Goal: Task Accomplishment & Management: Manage account settings

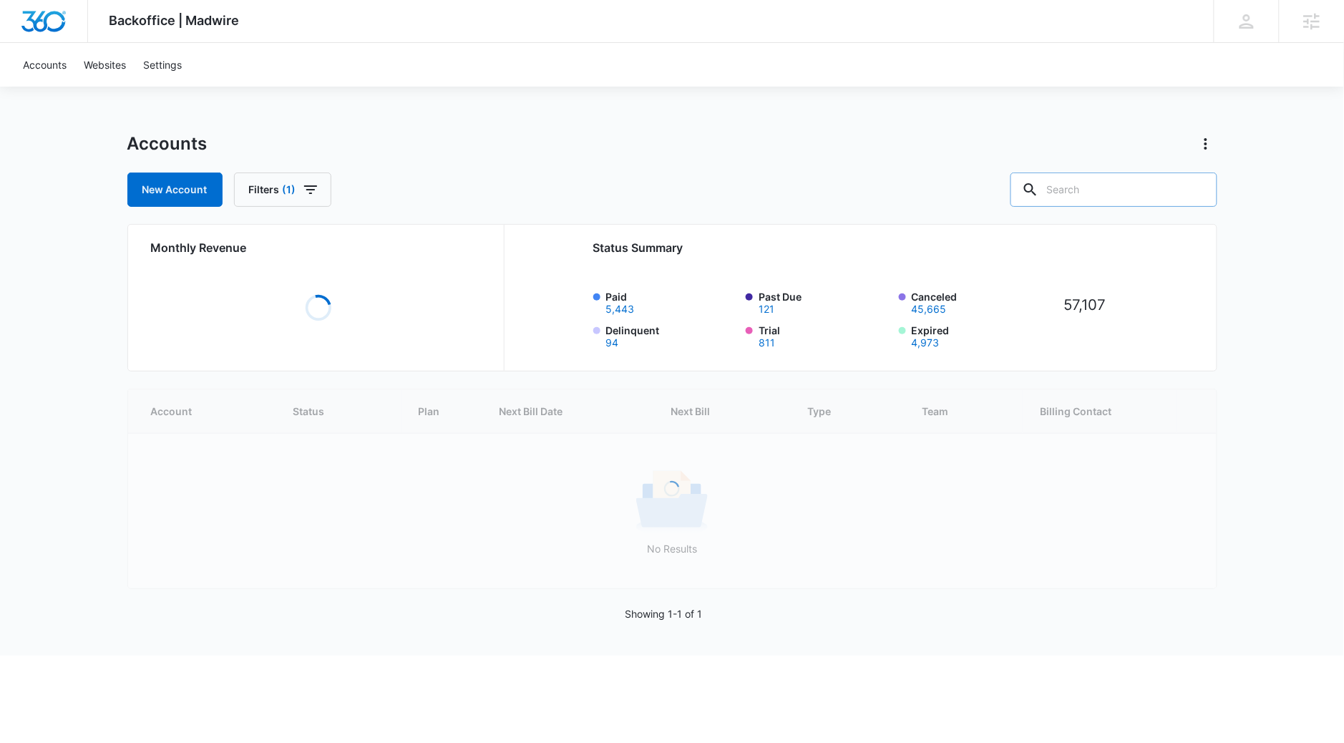
click at [1151, 178] on input "text" at bounding box center [1113, 189] width 207 height 34
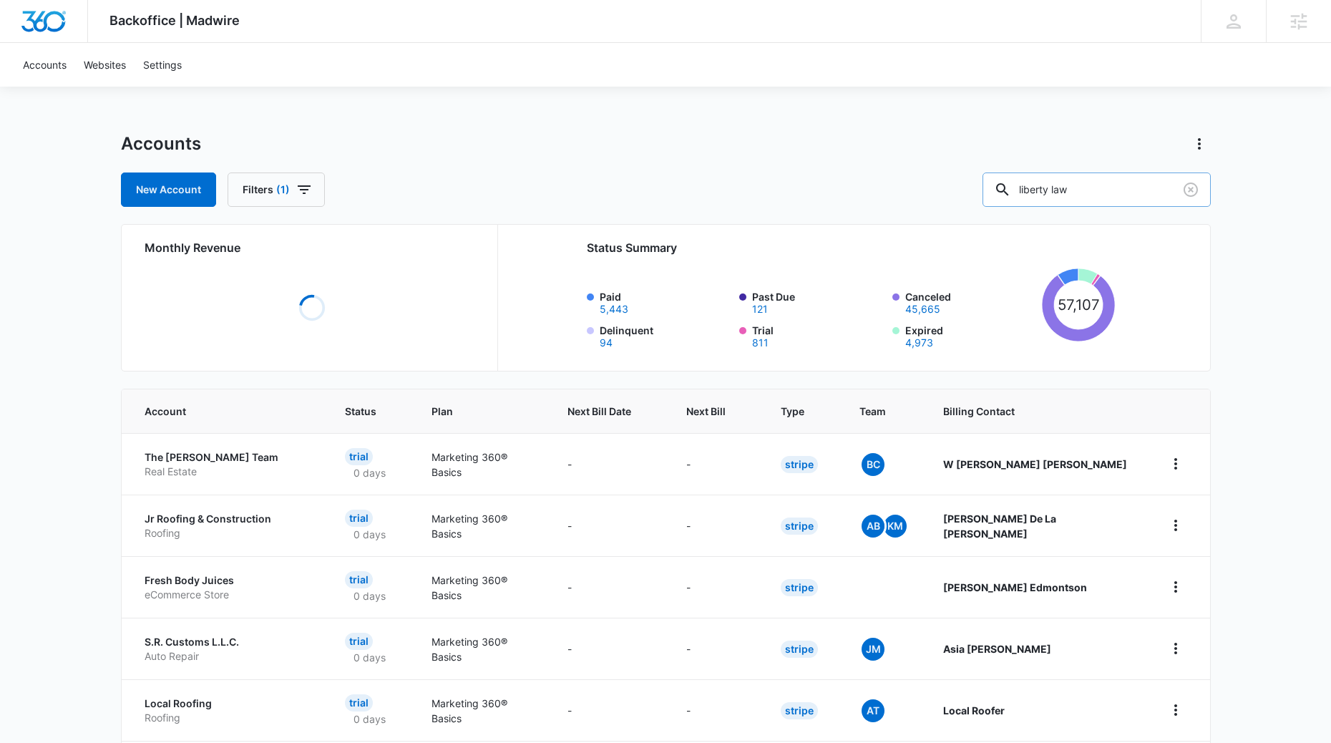
type input "liberty law"
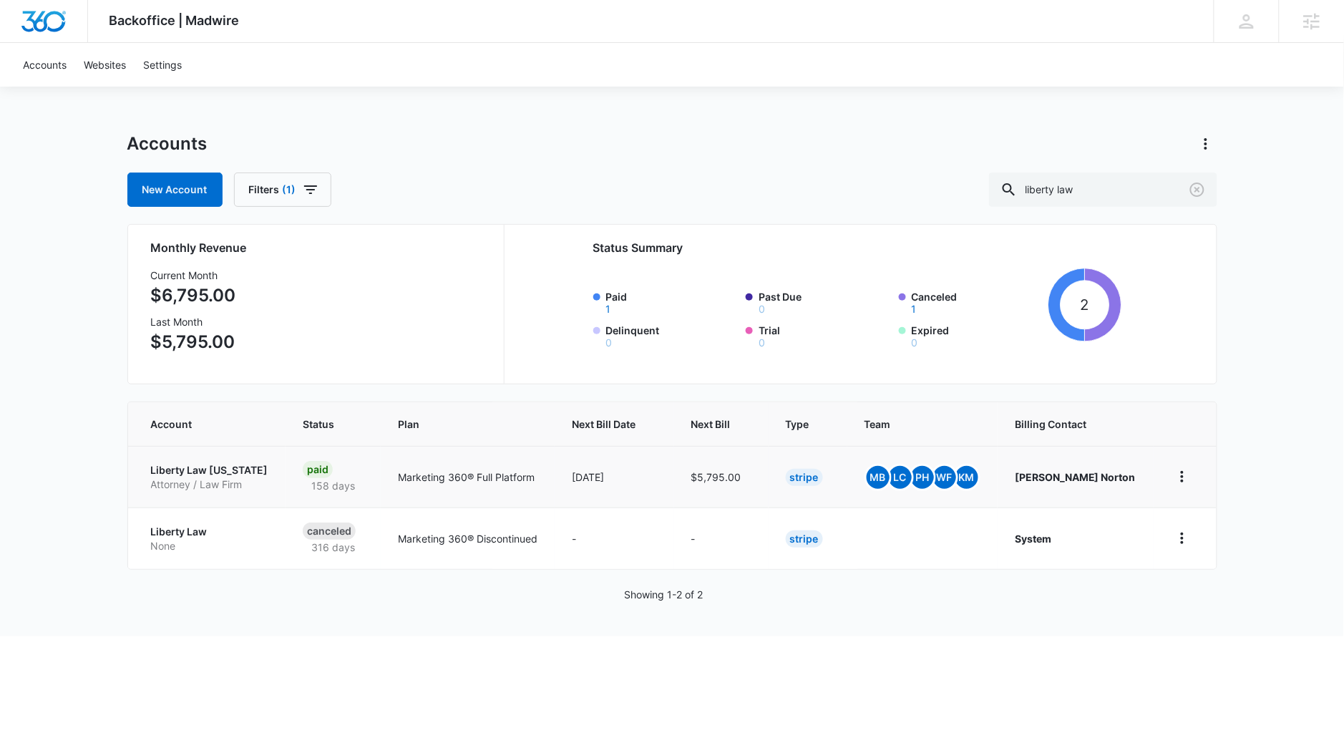
click at [207, 467] on p "Liberty Law [US_STATE]" at bounding box center [209, 470] width 117 height 14
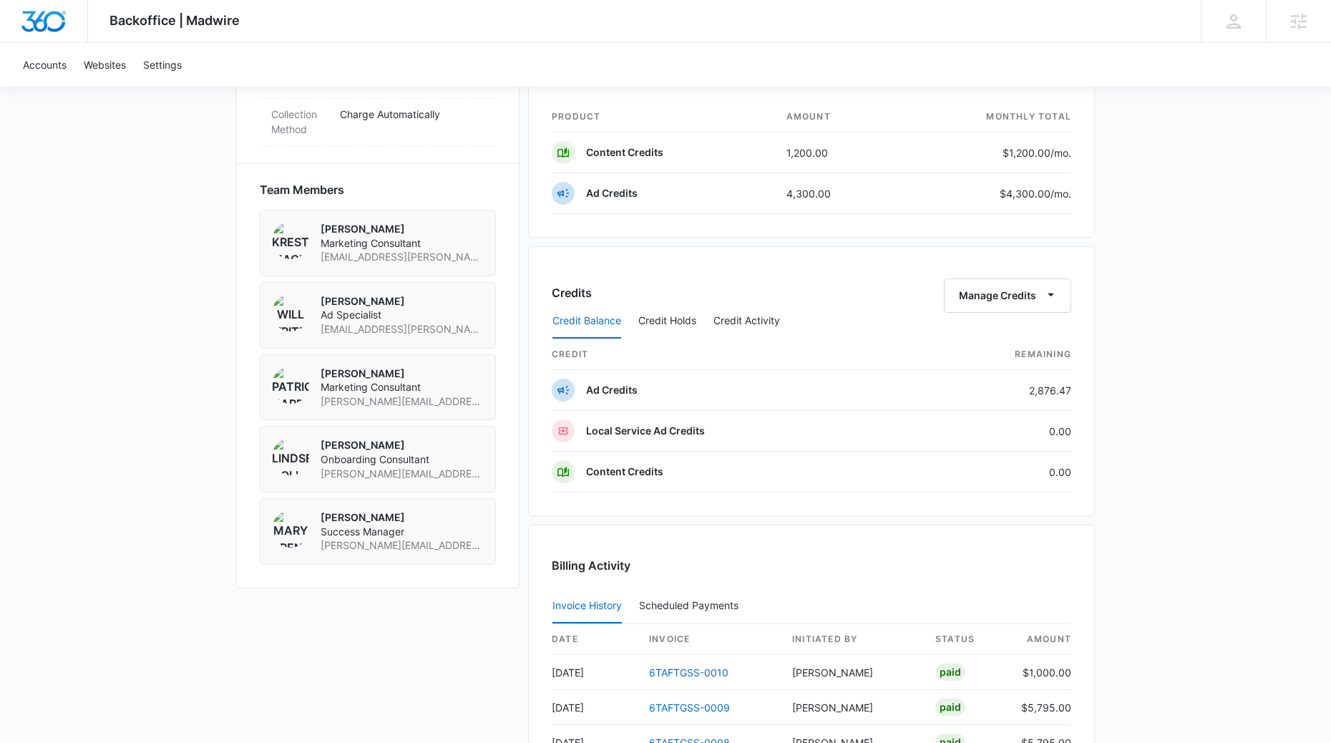
scroll to position [1260, 0]
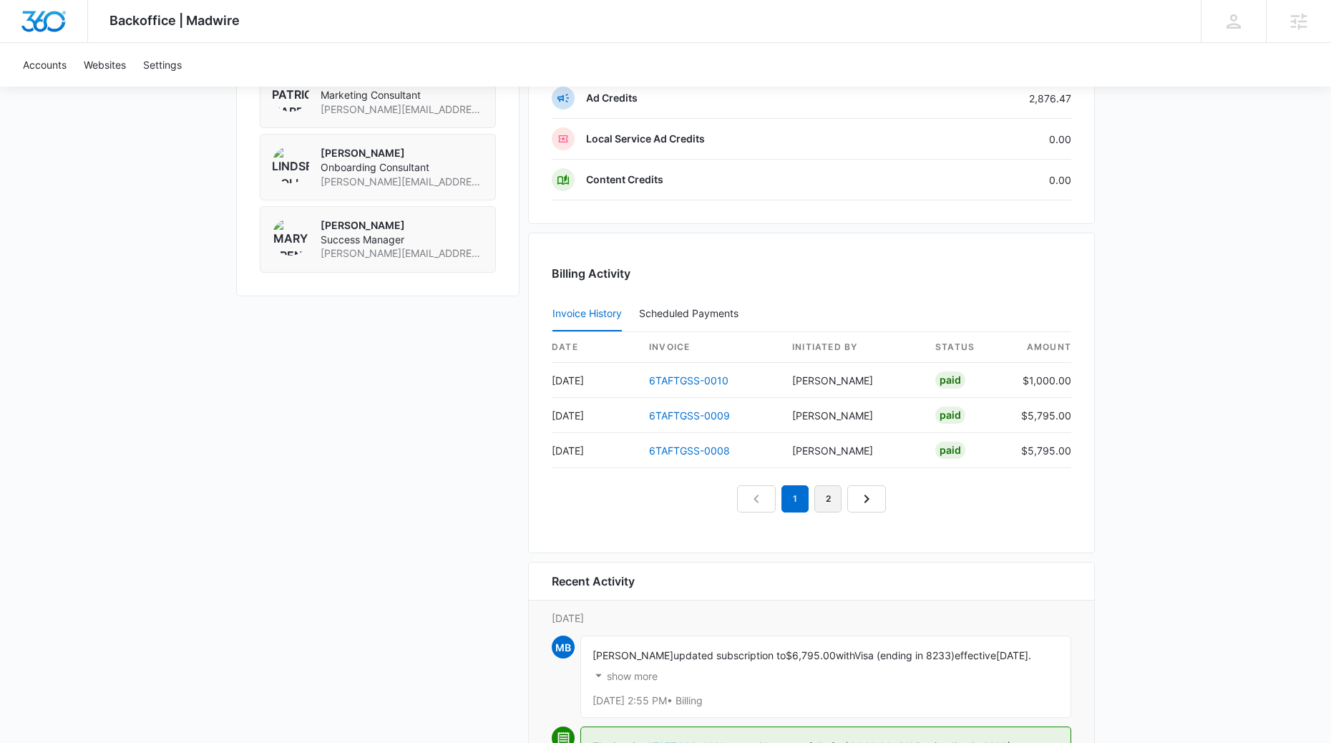
click at [836, 507] on link "2" at bounding box center [827, 498] width 27 height 27
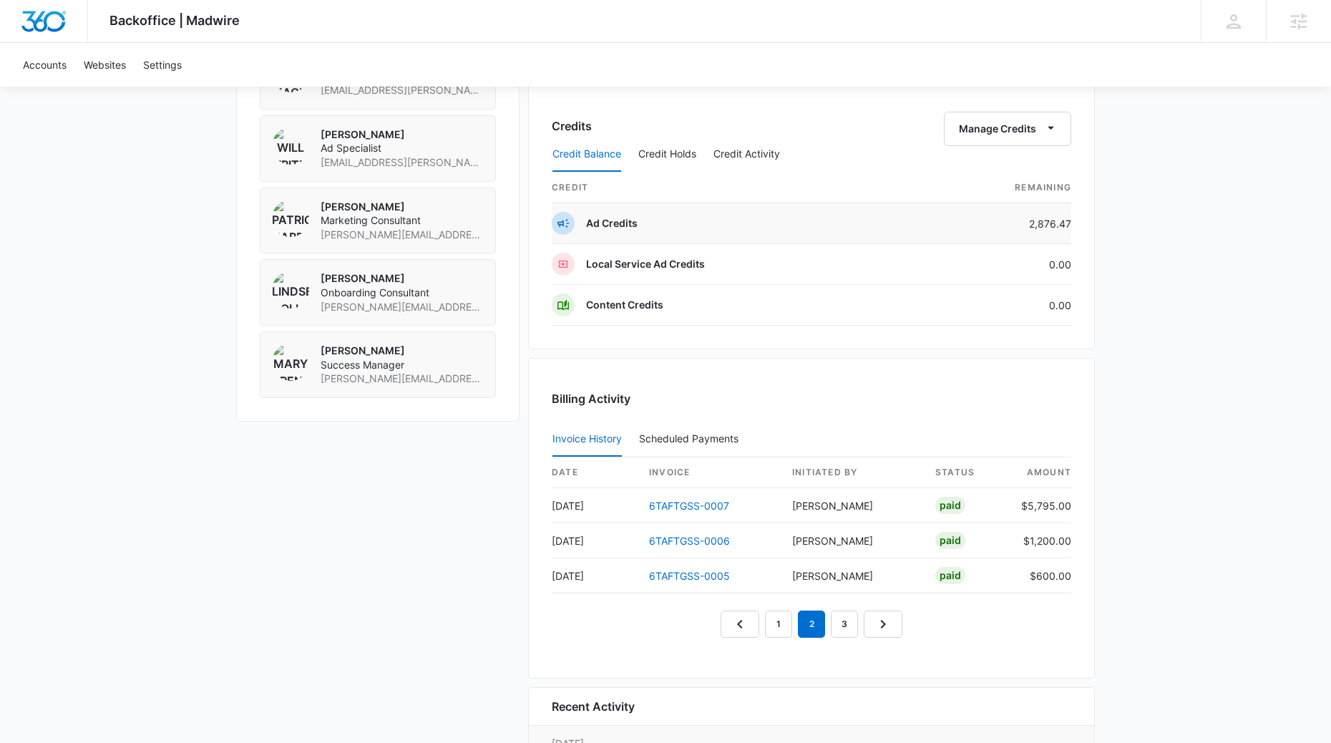
scroll to position [1123, 0]
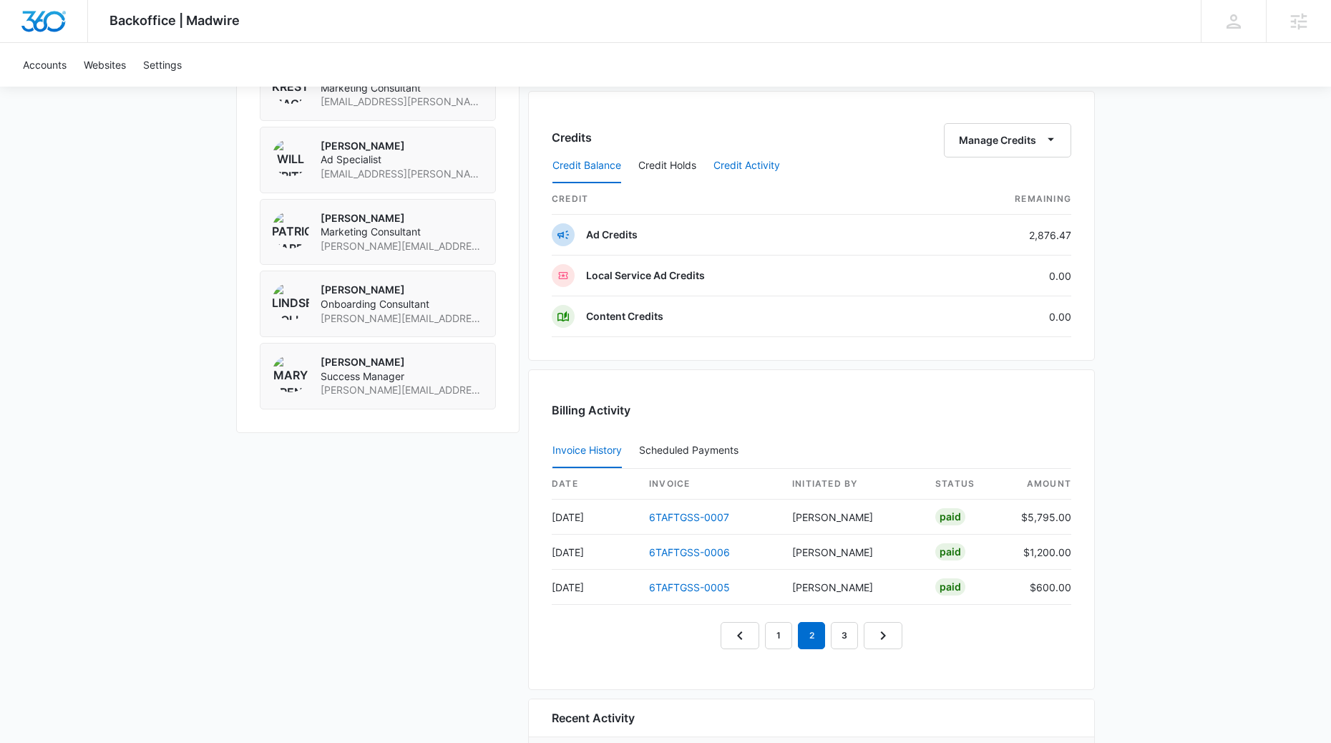
click at [747, 169] on button "Credit Activity" at bounding box center [746, 166] width 67 height 34
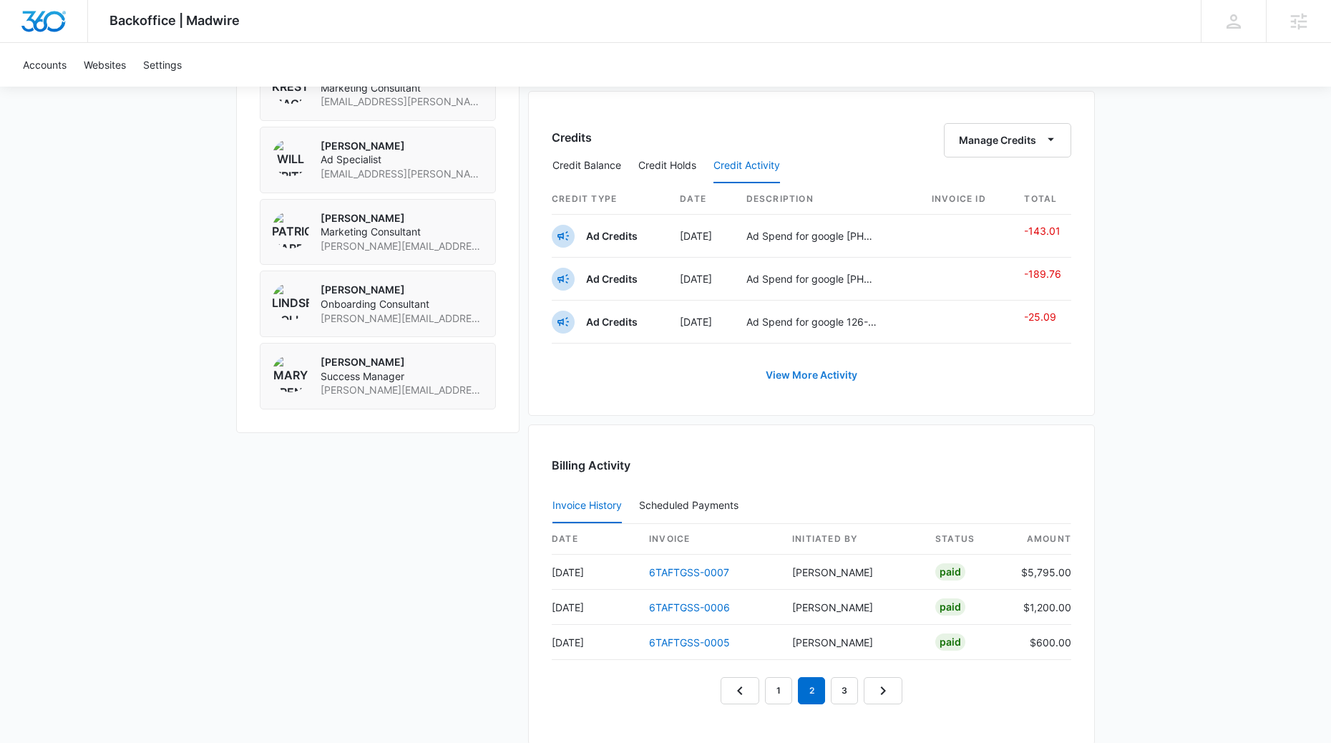
click at [822, 370] on link "View More Activity" at bounding box center [811, 375] width 120 height 34
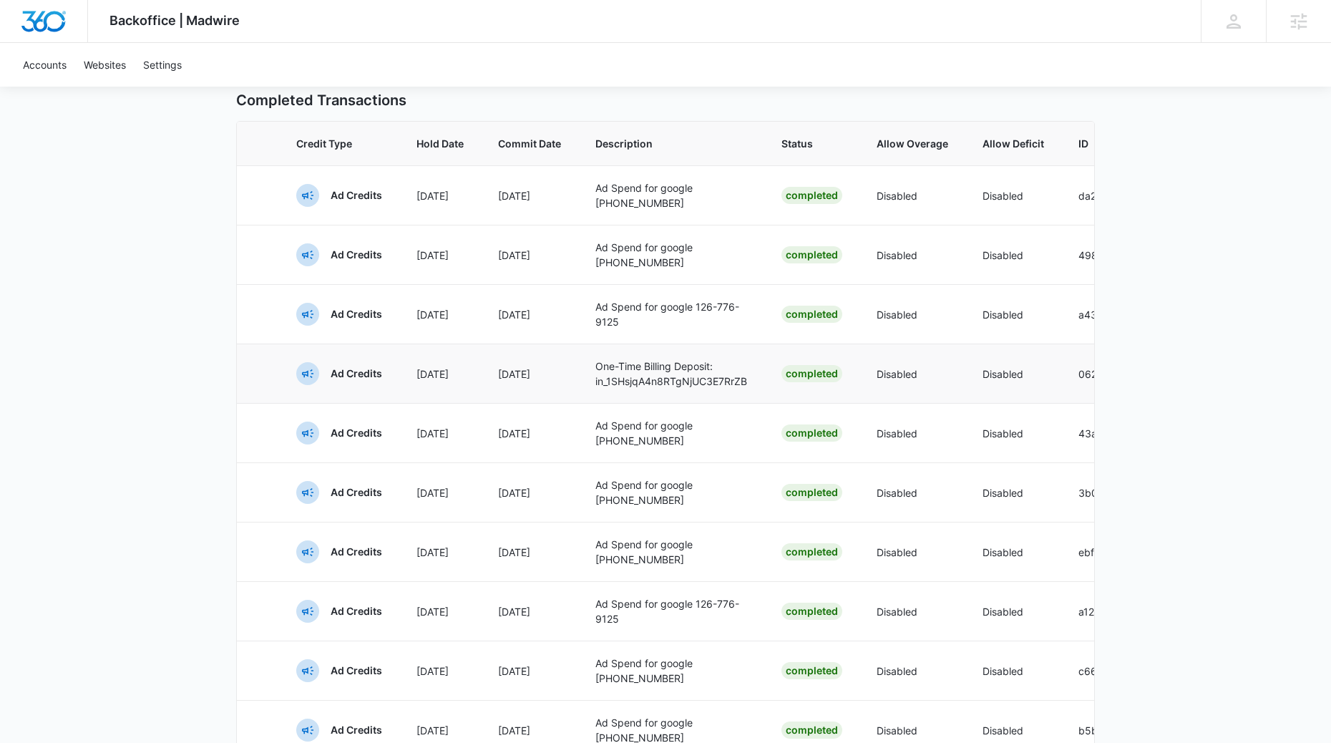
scroll to position [508, 0]
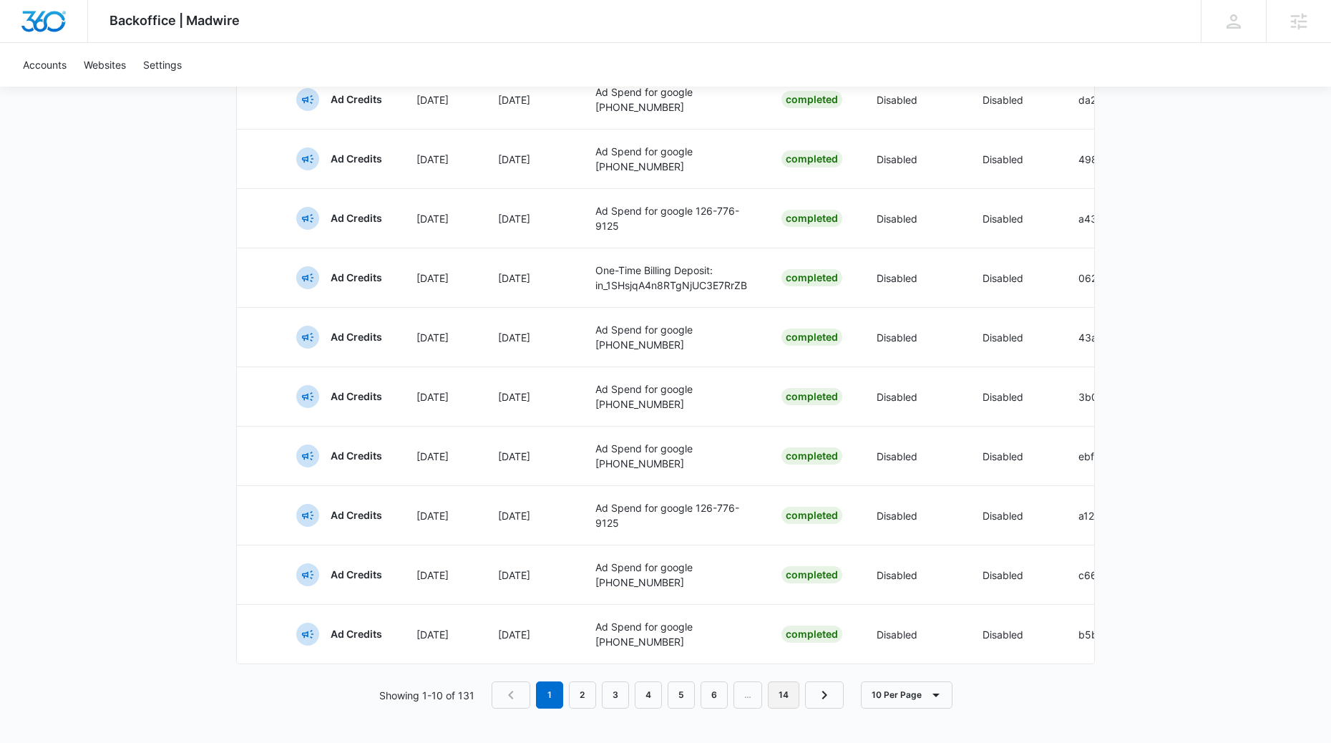
click at [772, 693] on link "14" at bounding box center [783, 694] width 31 height 27
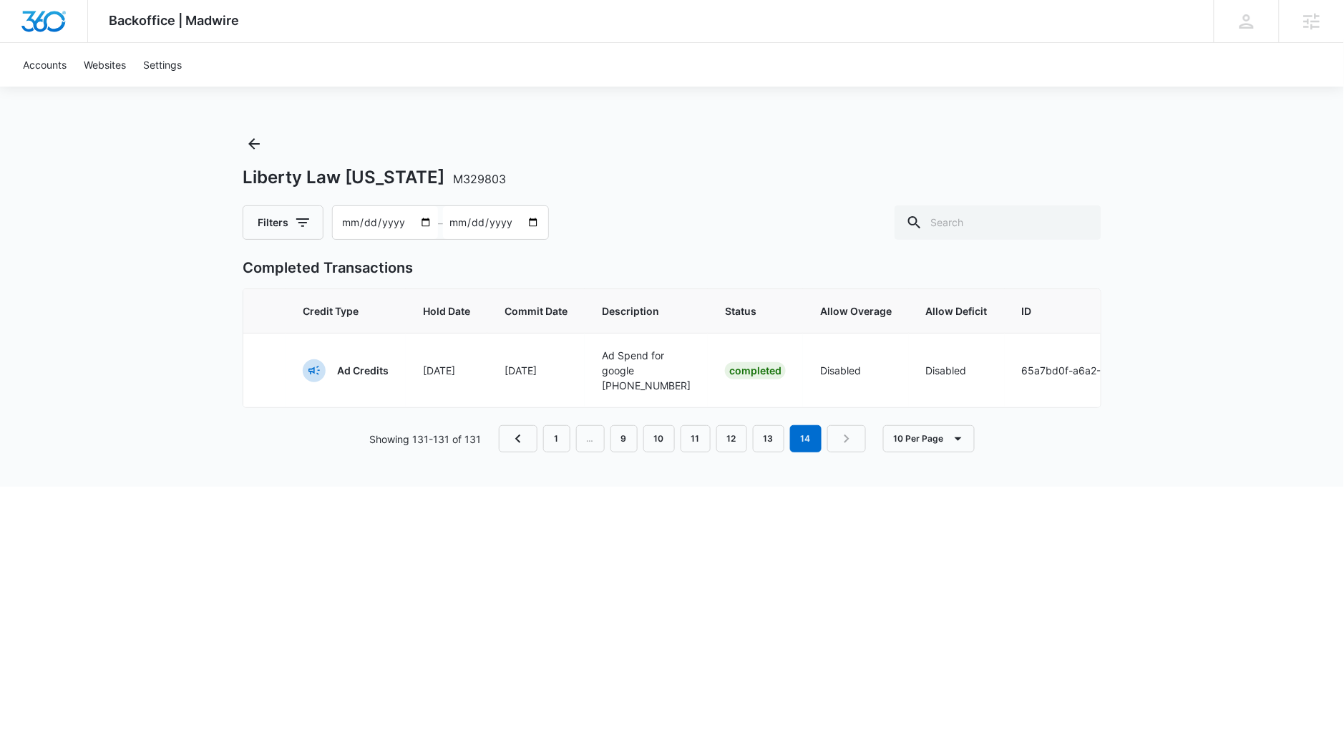
click at [844, 452] on nav "1 … 9 10 11 12 13 14" at bounding box center [682, 438] width 367 height 27
click at [940, 452] on button "10 Per Page" at bounding box center [929, 438] width 92 height 27
click at [947, 580] on div "100 Per Page" at bounding box center [934, 575] width 64 height 10
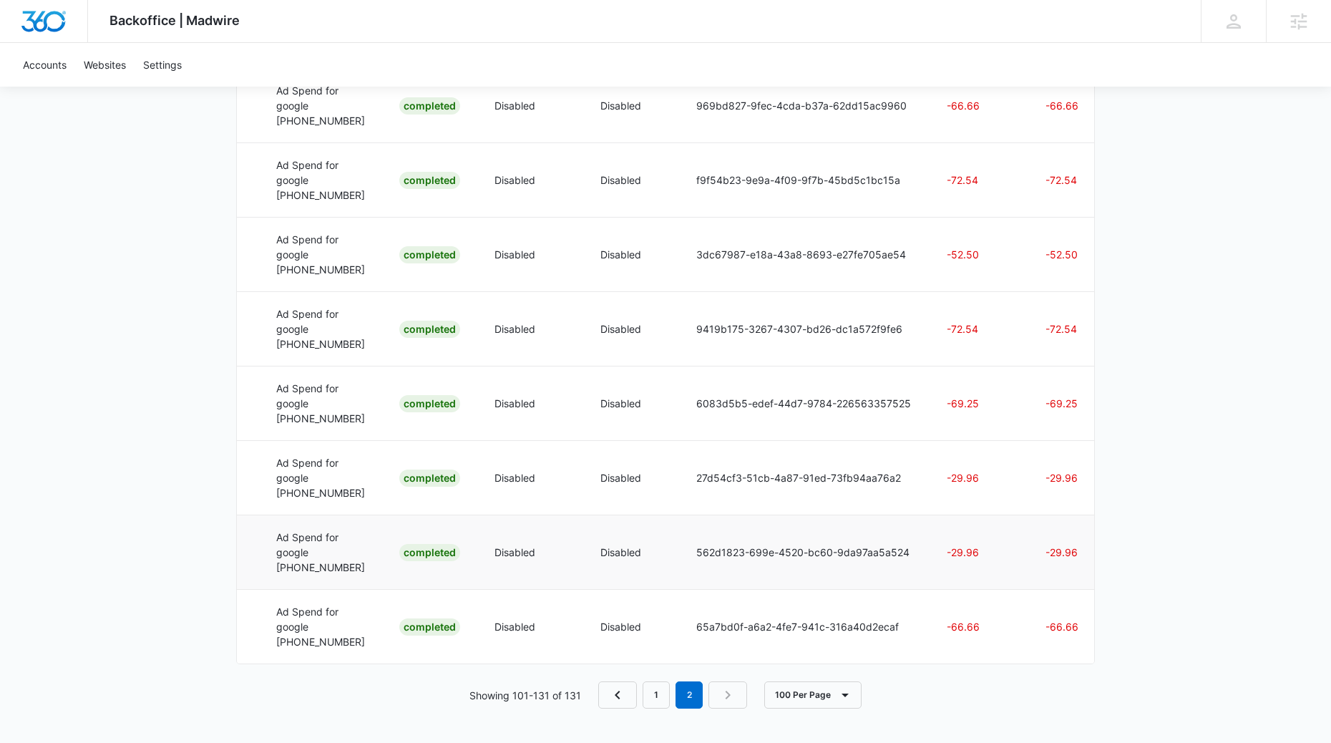
scroll to position [2460, 0]
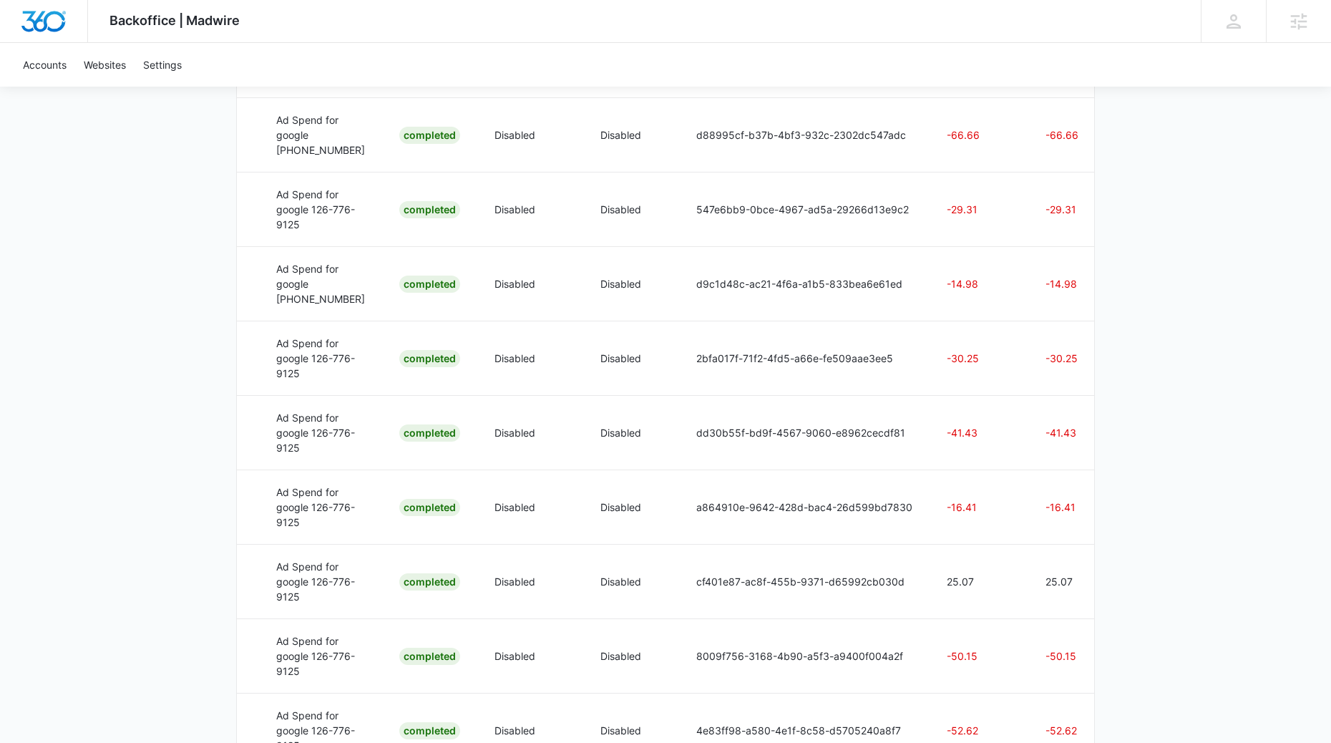
click at [1125, 334] on div "Backoffice | Madwire Apps Settings [PERSON_NAME] [PERSON_NAME][EMAIL_ADDRESS][P…" at bounding box center [665, 82] width 1331 height 2719
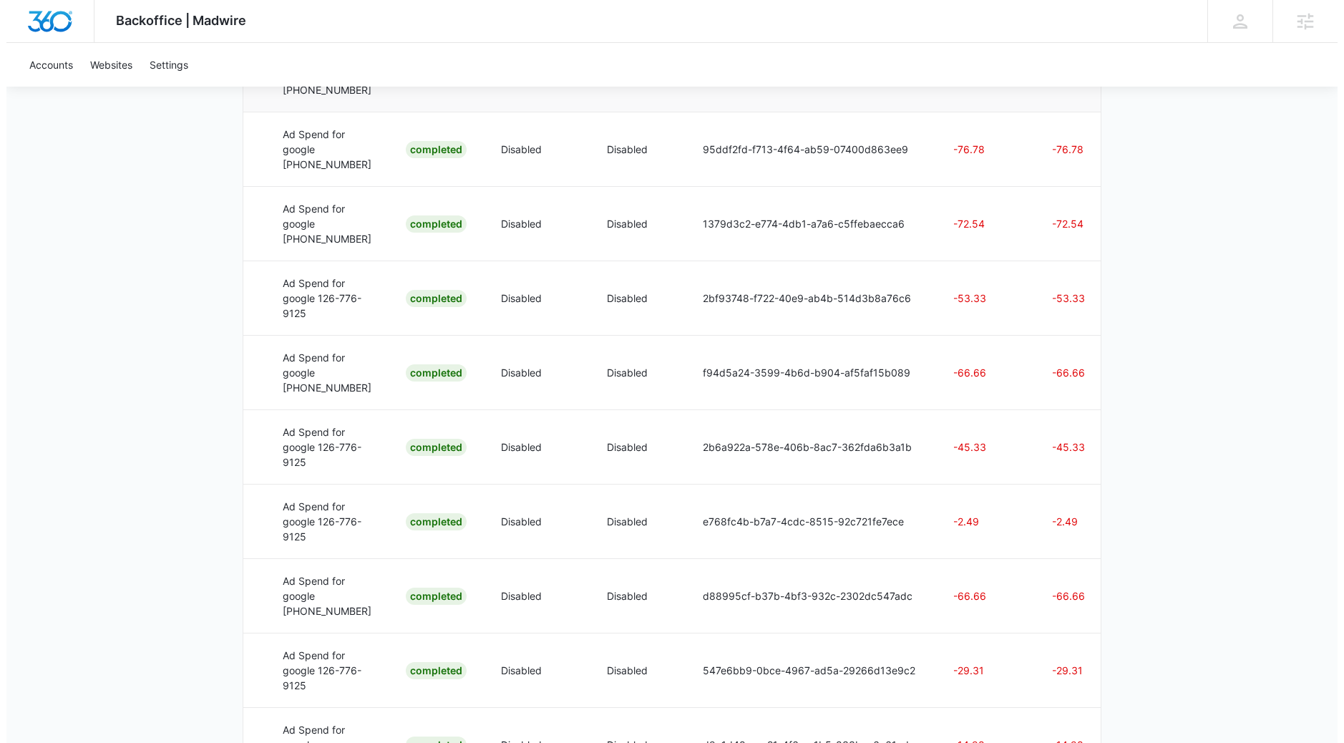
scroll to position [0, 0]
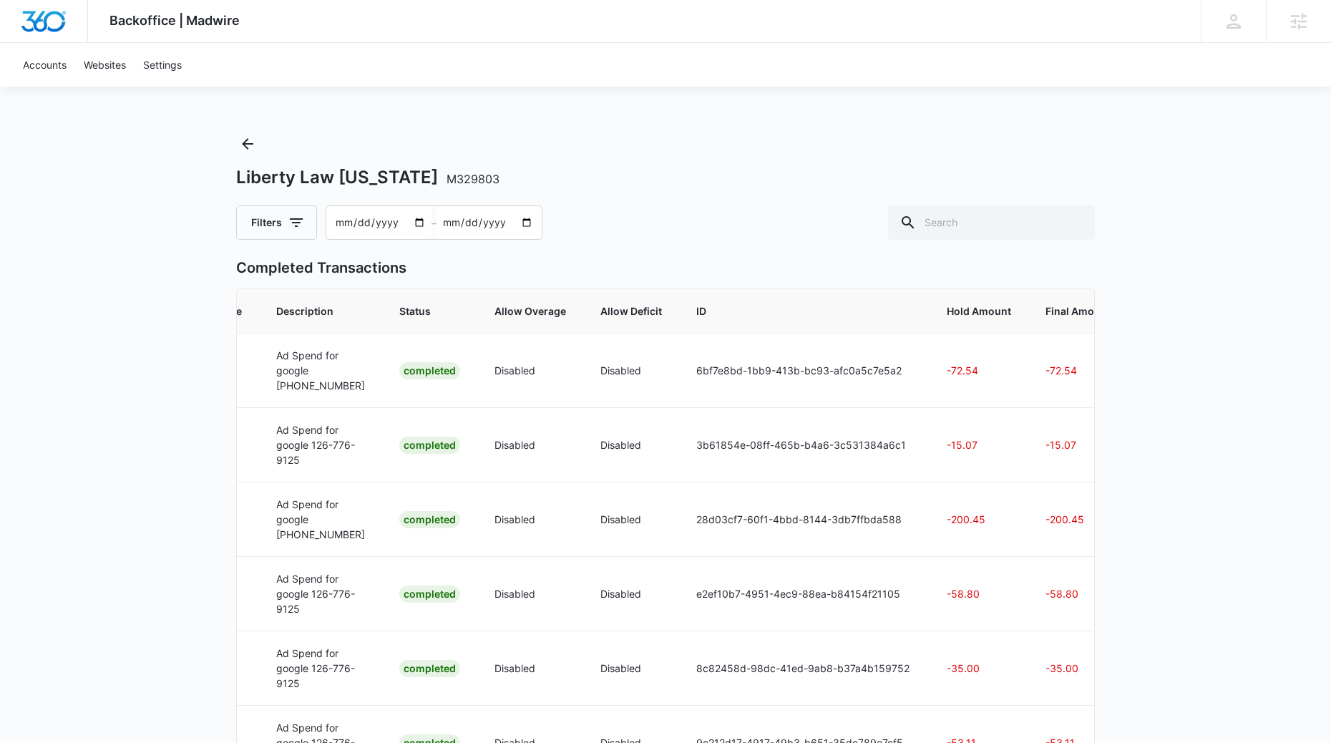
click at [403, 208] on input "[DATE]" at bounding box center [378, 222] width 105 height 33
click at [393, 215] on input "[DATE]" at bounding box center [378, 222] width 105 height 33
click at [482, 221] on input "[DATE]" at bounding box center [488, 222] width 105 height 33
click at [525, 222] on input "[DATE]" at bounding box center [488, 222] width 105 height 33
click at [303, 227] on icon "button" at bounding box center [296, 222] width 17 height 17
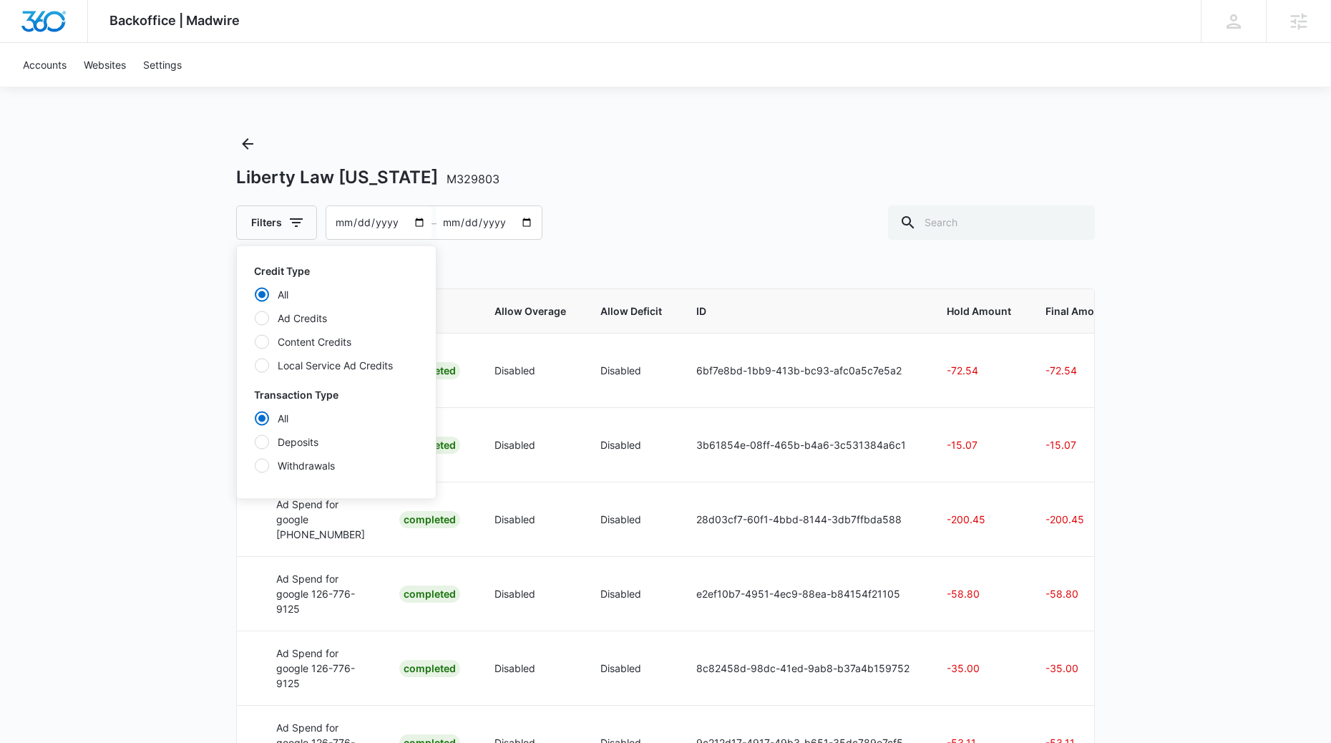
click at [391, 218] on input "[DATE]" at bounding box center [378, 222] width 105 height 33
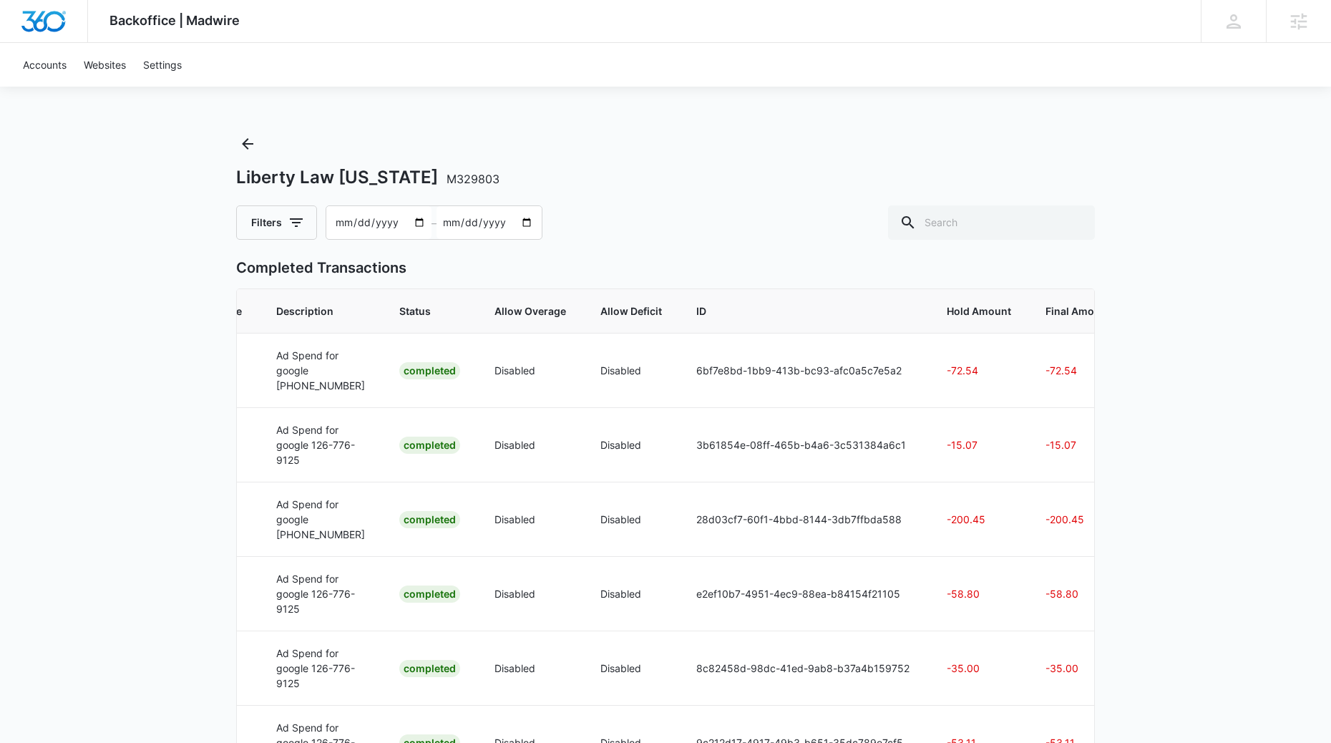
drag, startPoint x: 436, startPoint y: 221, endPoint x: 395, endPoint y: 231, distance: 42.7
click at [436, 223] on input "[DATE]" at bounding box center [488, 222] width 105 height 33
click at [416, 222] on input "[DATE]" at bounding box center [378, 222] width 105 height 33
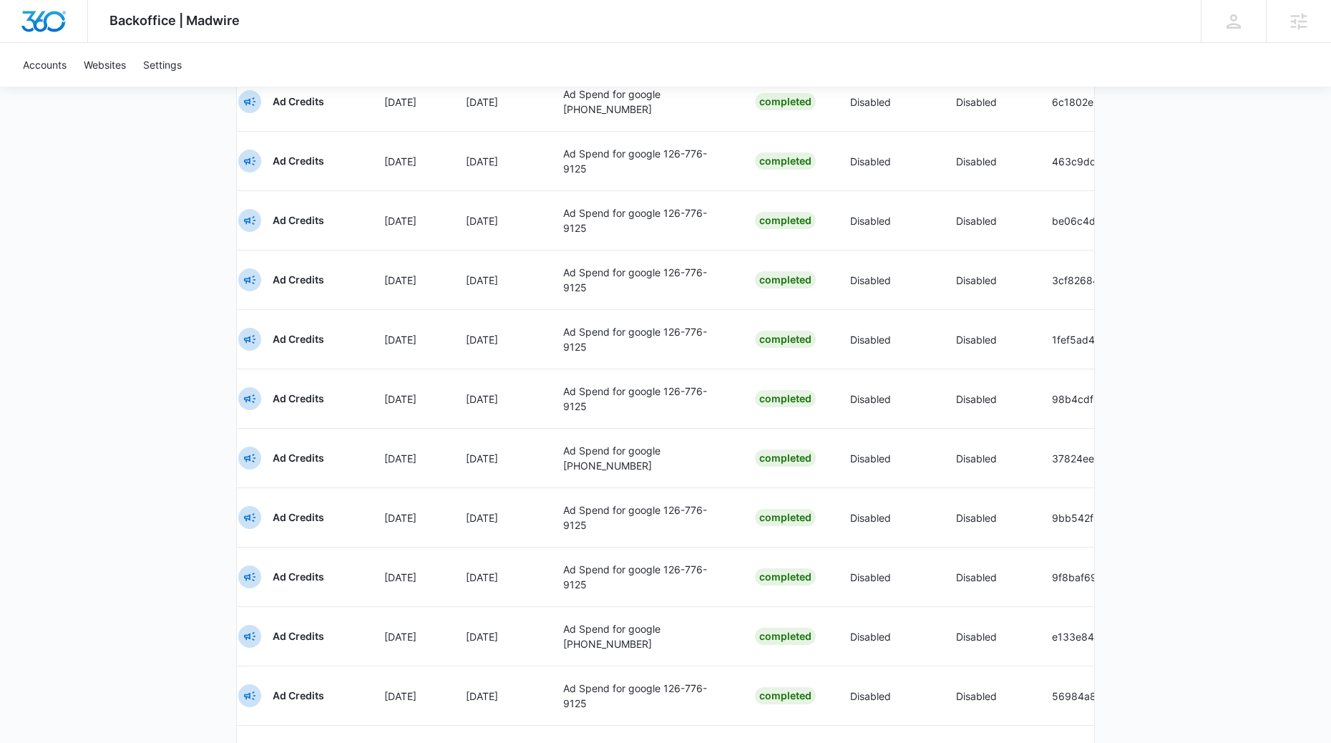
scroll to position [5611, 0]
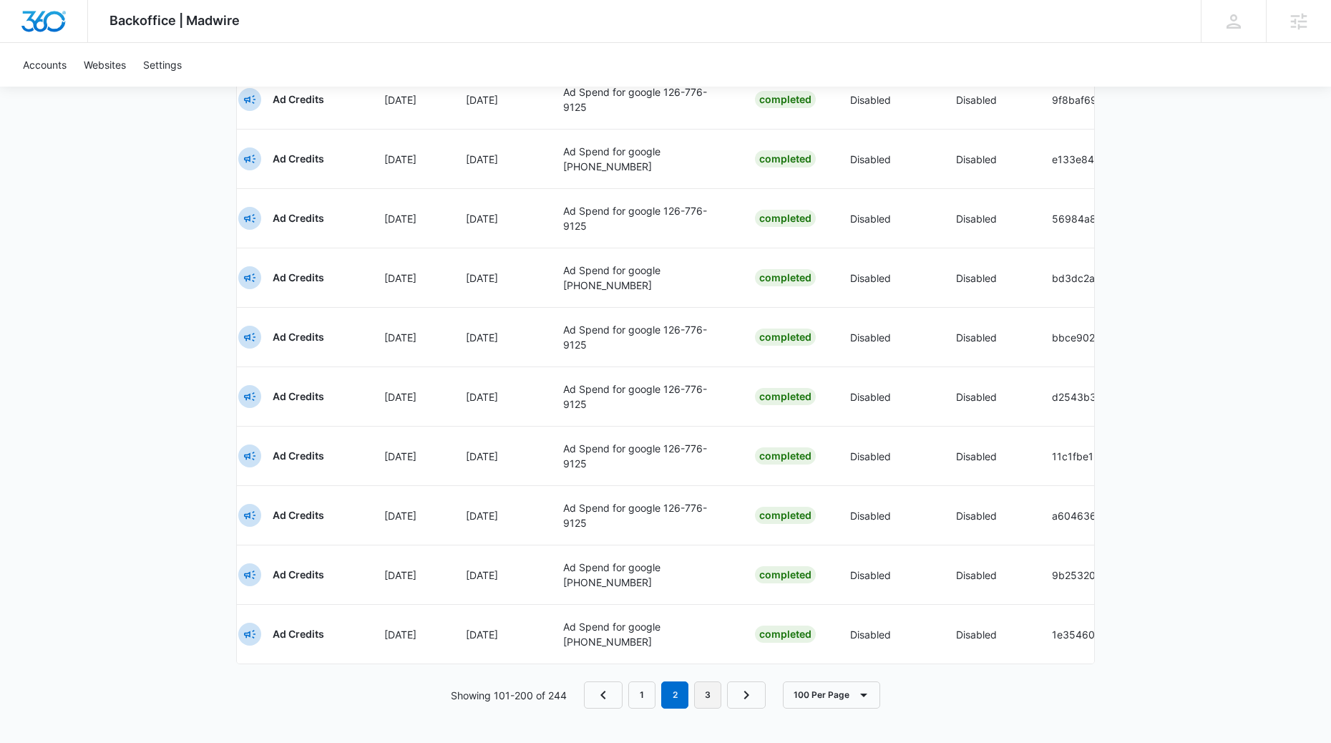
click at [717, 696] on link "3" at bounding box center [707, 694] width 27 height 27
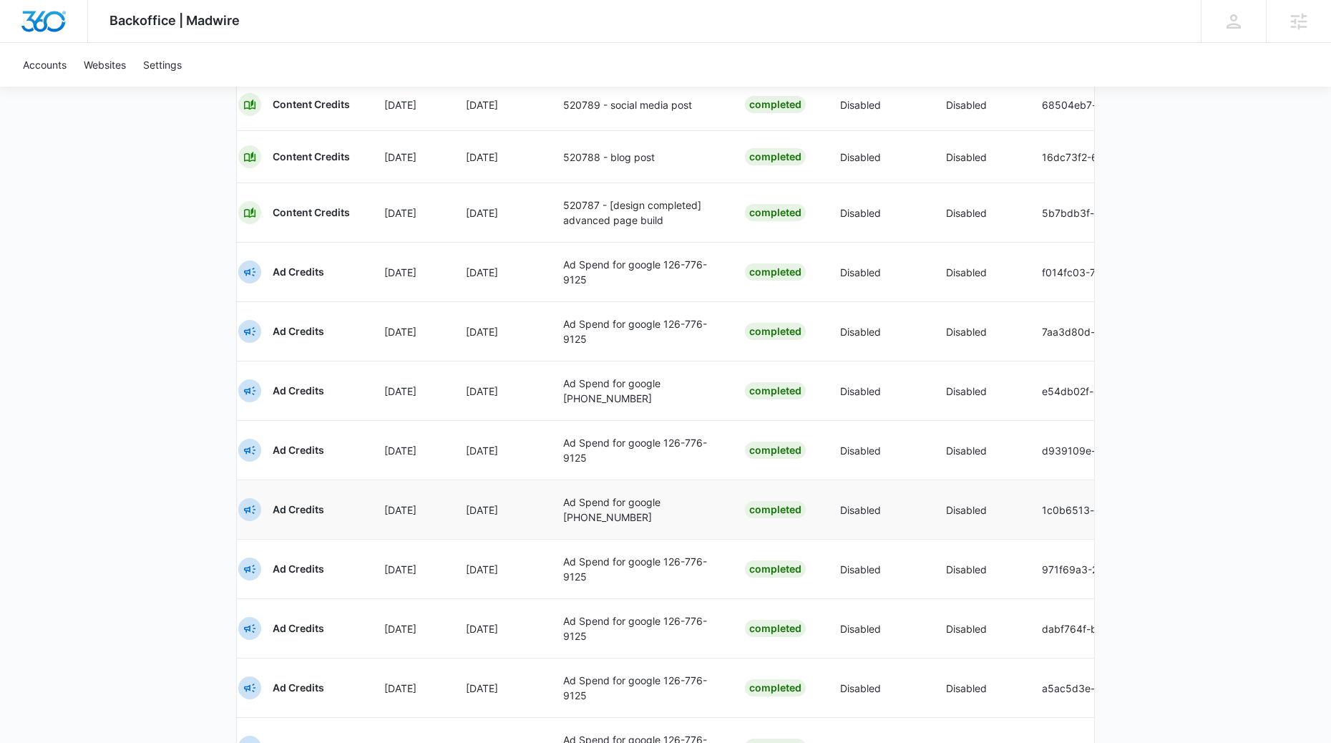
scroll to position [2283, 0]
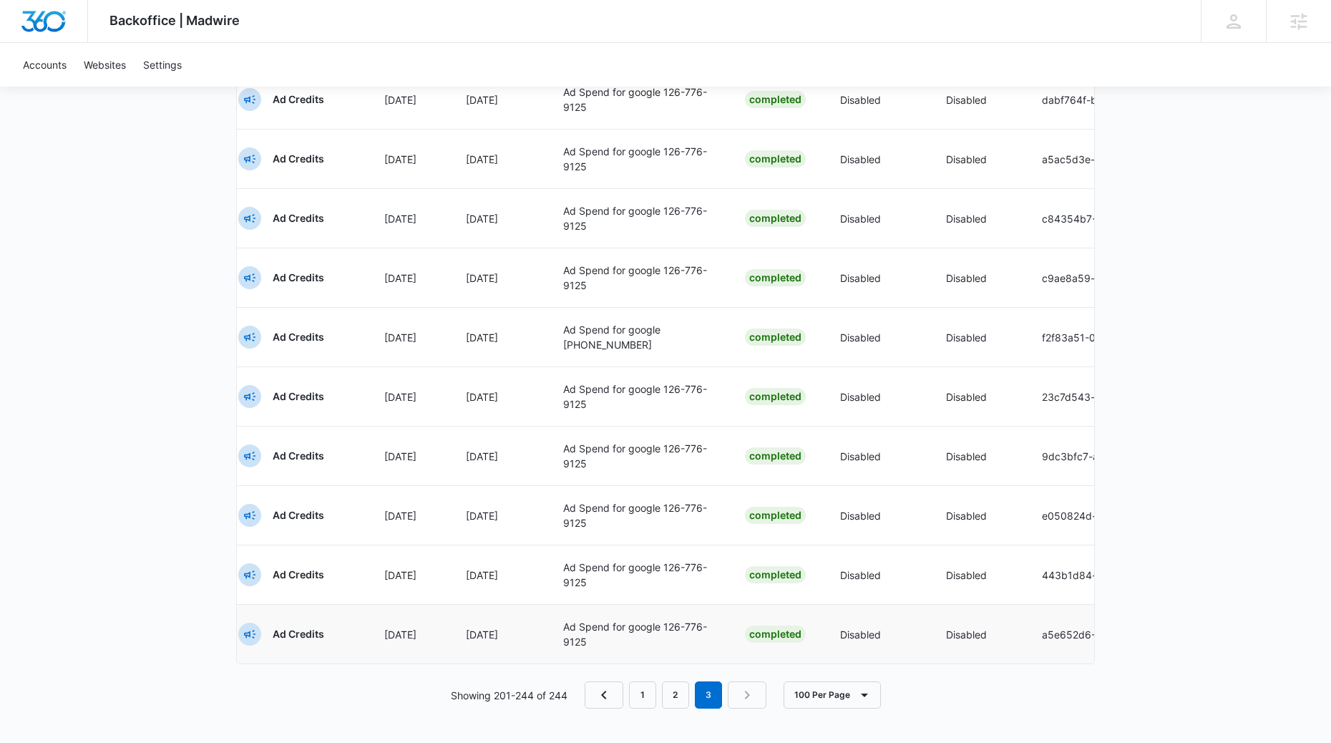
click at [689, 648] on td "Ad Spend for google 126-776-9125" at bounding box center [637, 633] width 182 height 59
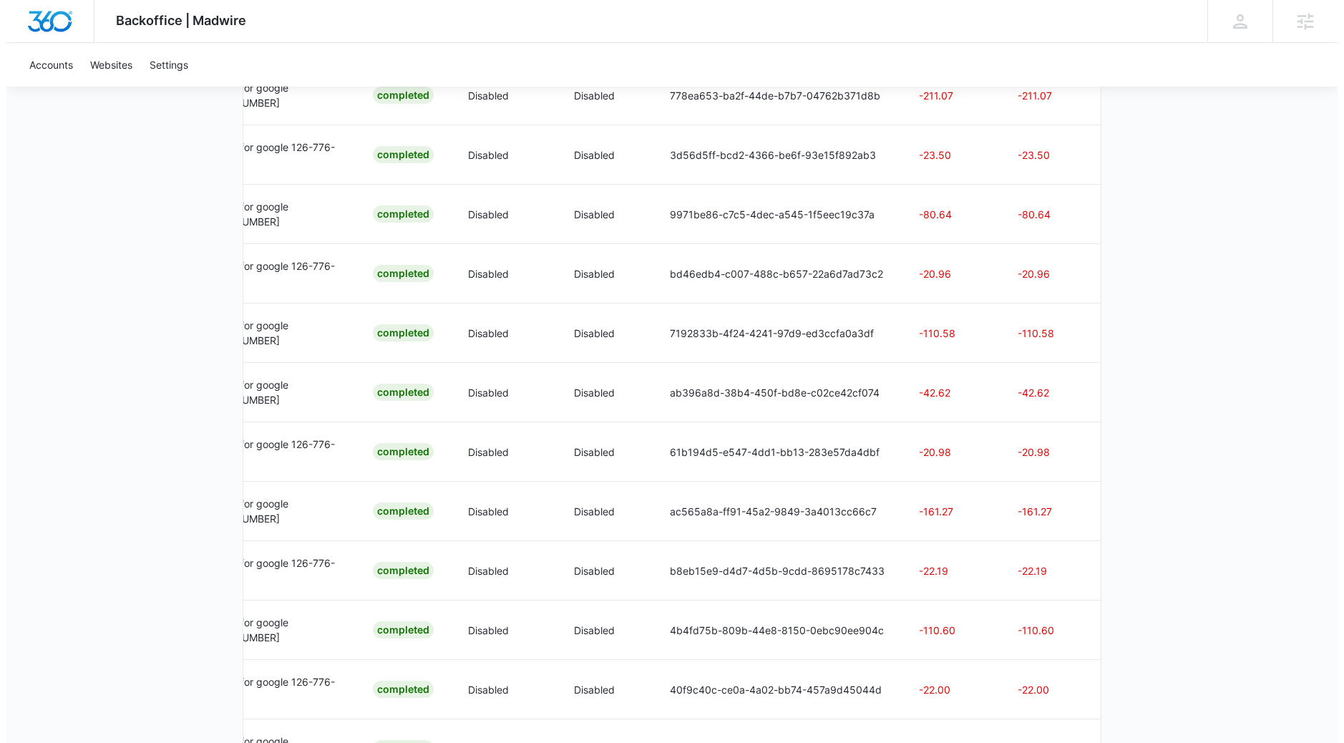
scroll to position [0, 0]
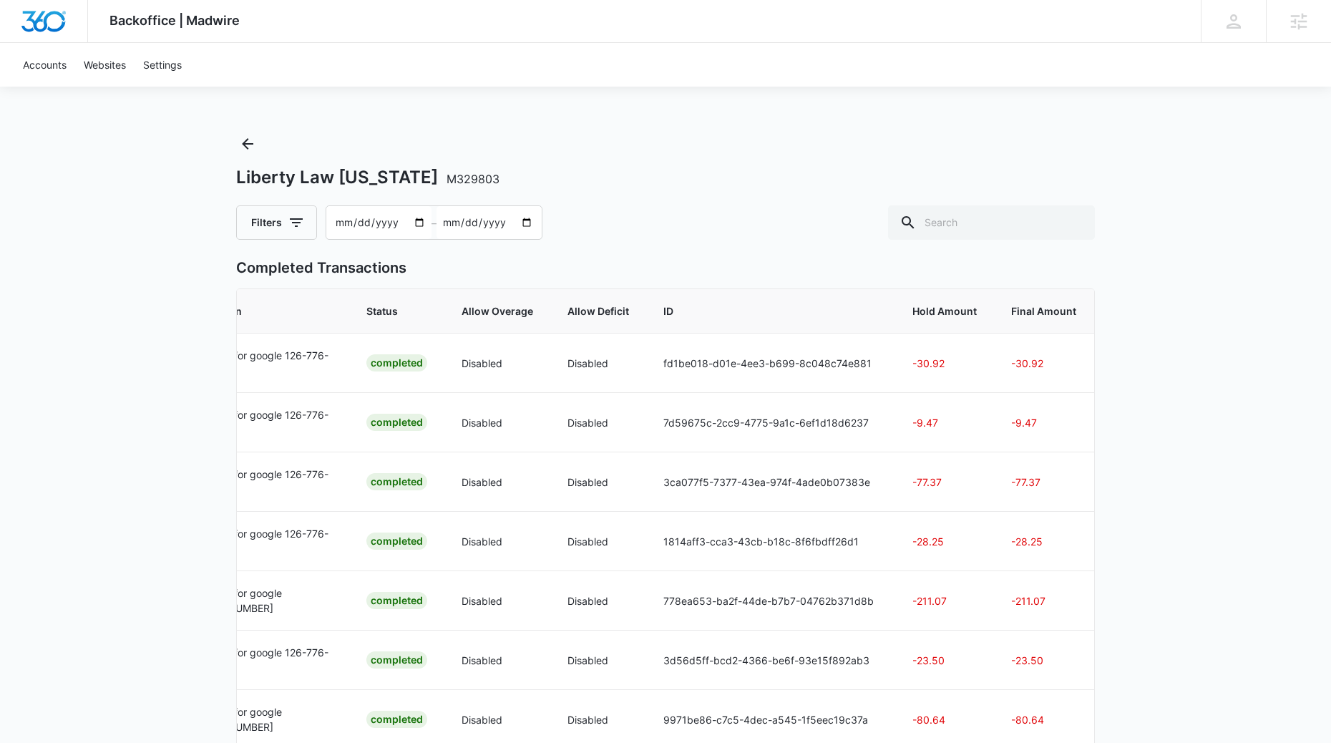
click at [365, 220] on input "[DATE]" at bounding box center [378, 222] width 105 height 33
drag, startPoint x: 365, startPoint y: 220, endPoint x: 438, endPoint y: 239, distance: 75.3
click at [364, 220] on input "[DATE]" at bounding box center [378, 222] width 105 height 33
click at [419, 220] on input "[DATE]" at bounding box center [378, 222] width 105 height 33
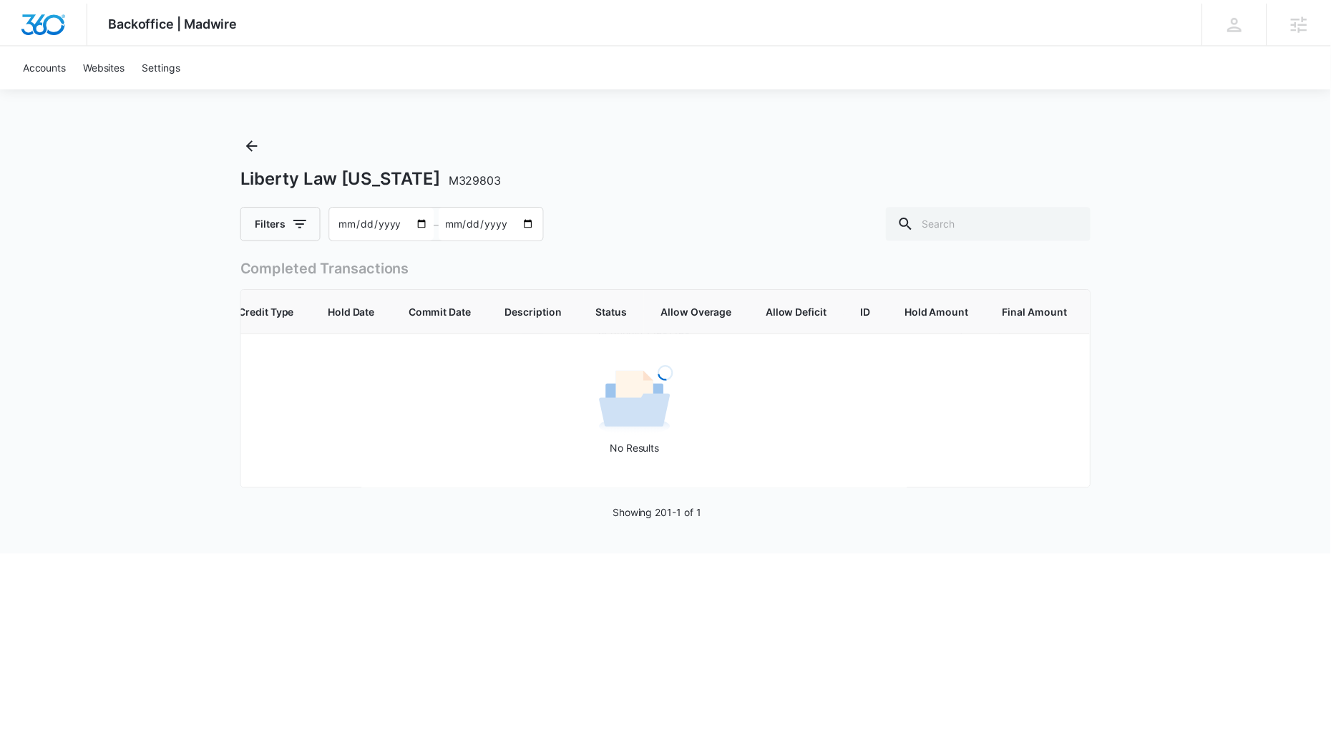
scroll to position [0, 58]
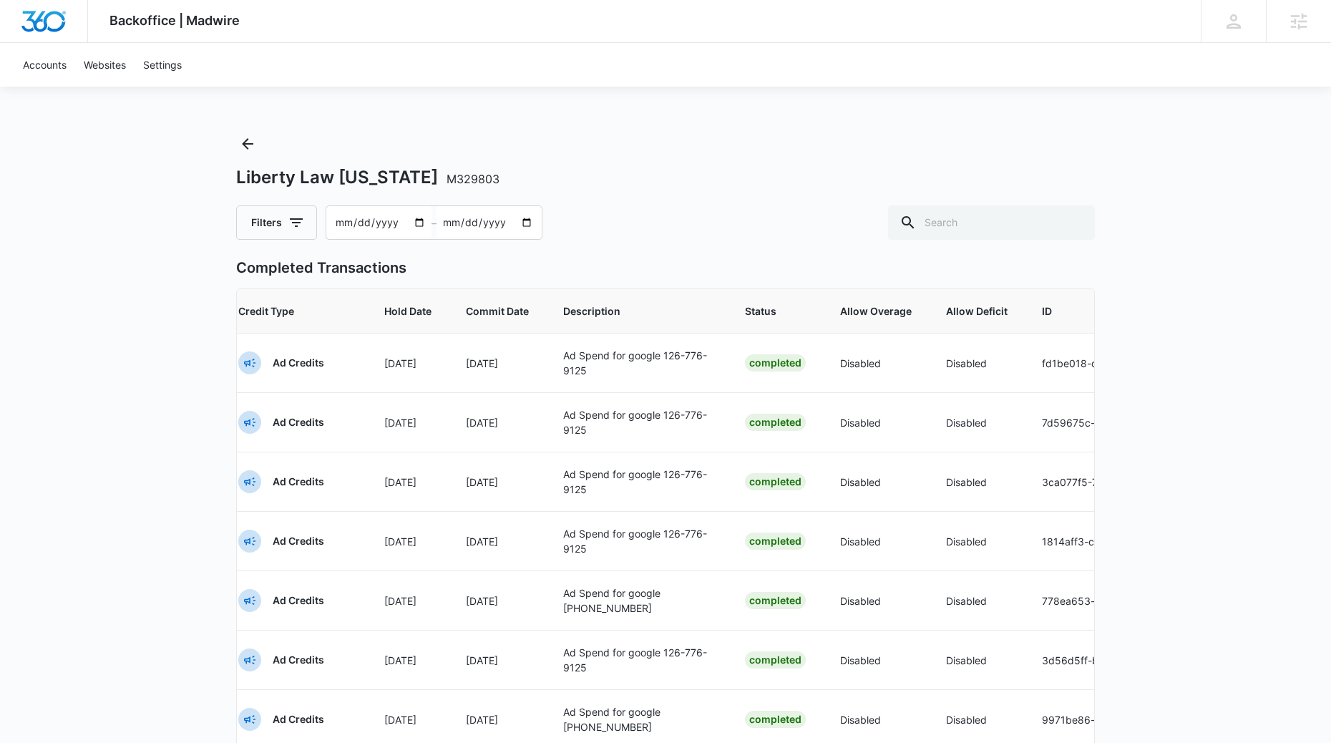
type input "[DATE]"
click at [817, 180] on div "Liberty Law [US_STATE] M329803" at bounding box center [665, 177] width 859 height 21
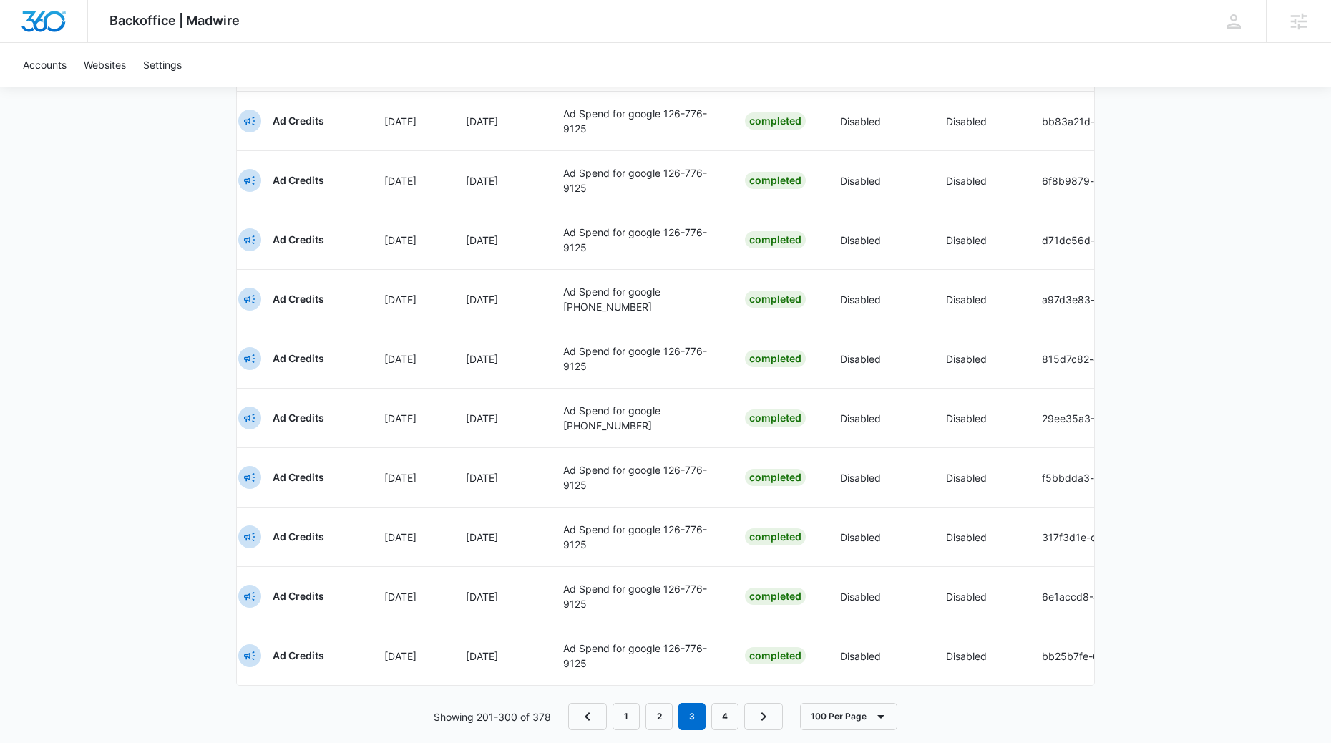
scroll to position [5618, 0]
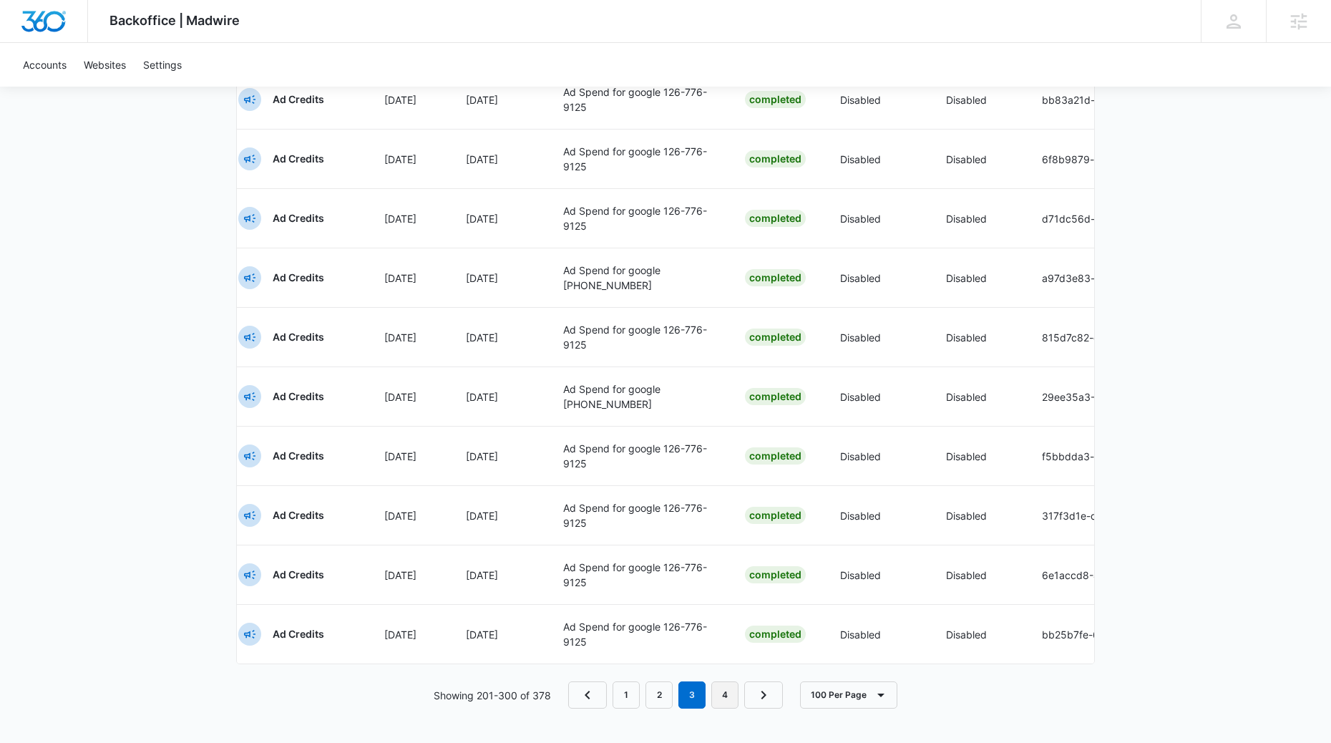
click at [723, 683] on link "4" at bounding box center [724, 694] width 27 height 27
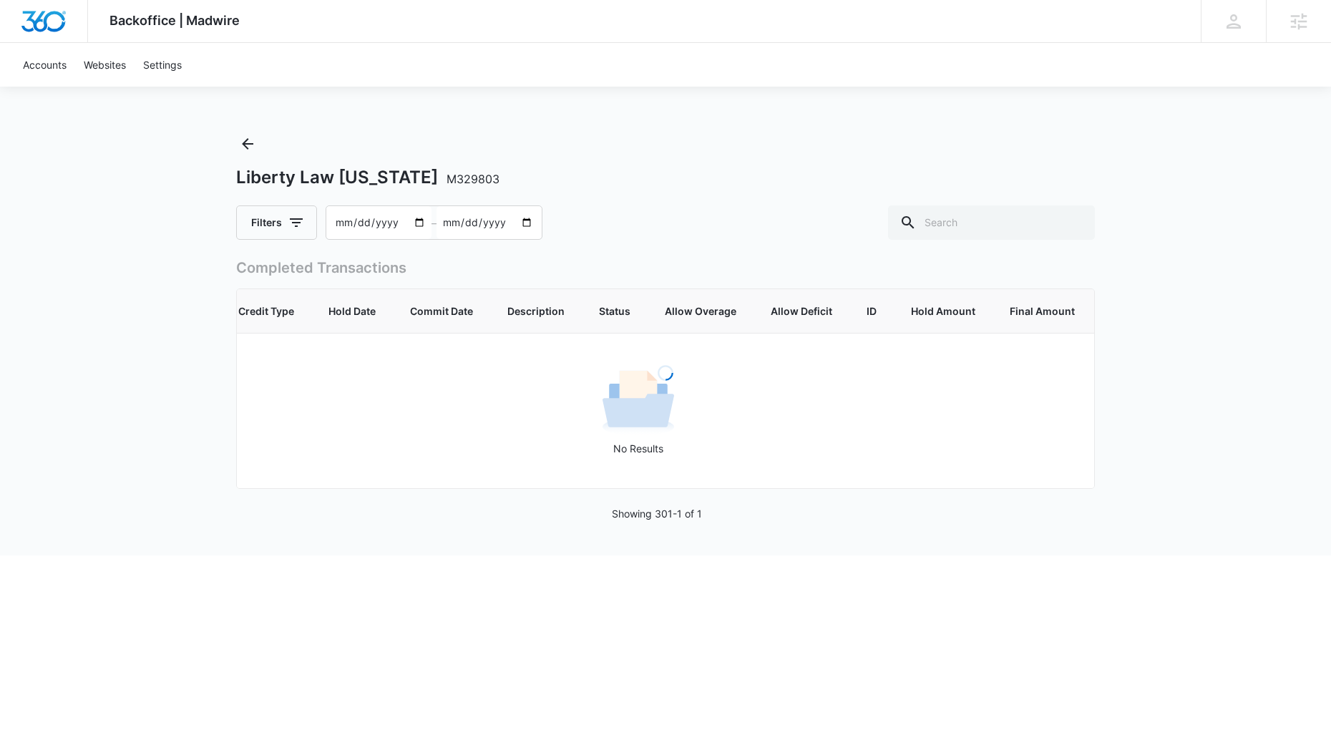
scroll to position [0, 0]
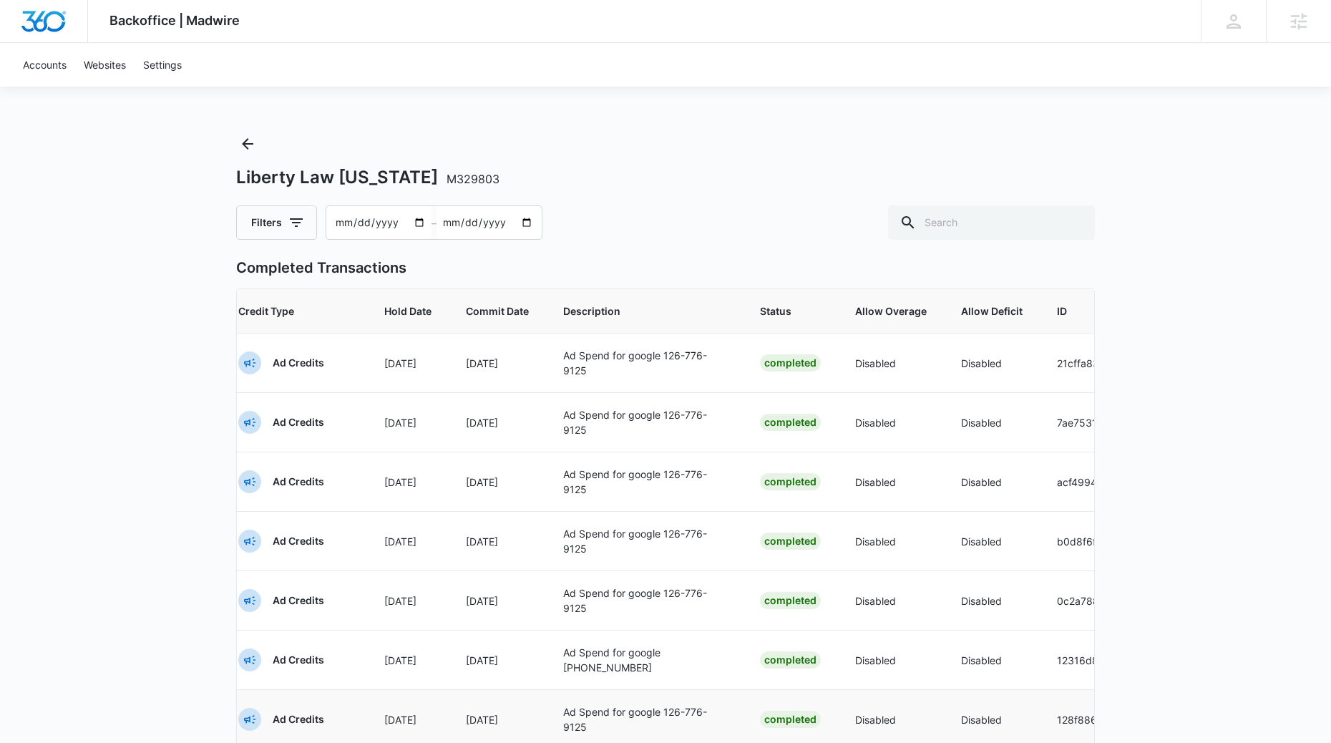
drag, startPoint x: 1221, startPoint y: 637, endPoint x: 971, endPoint y: 718, distance: 262.5
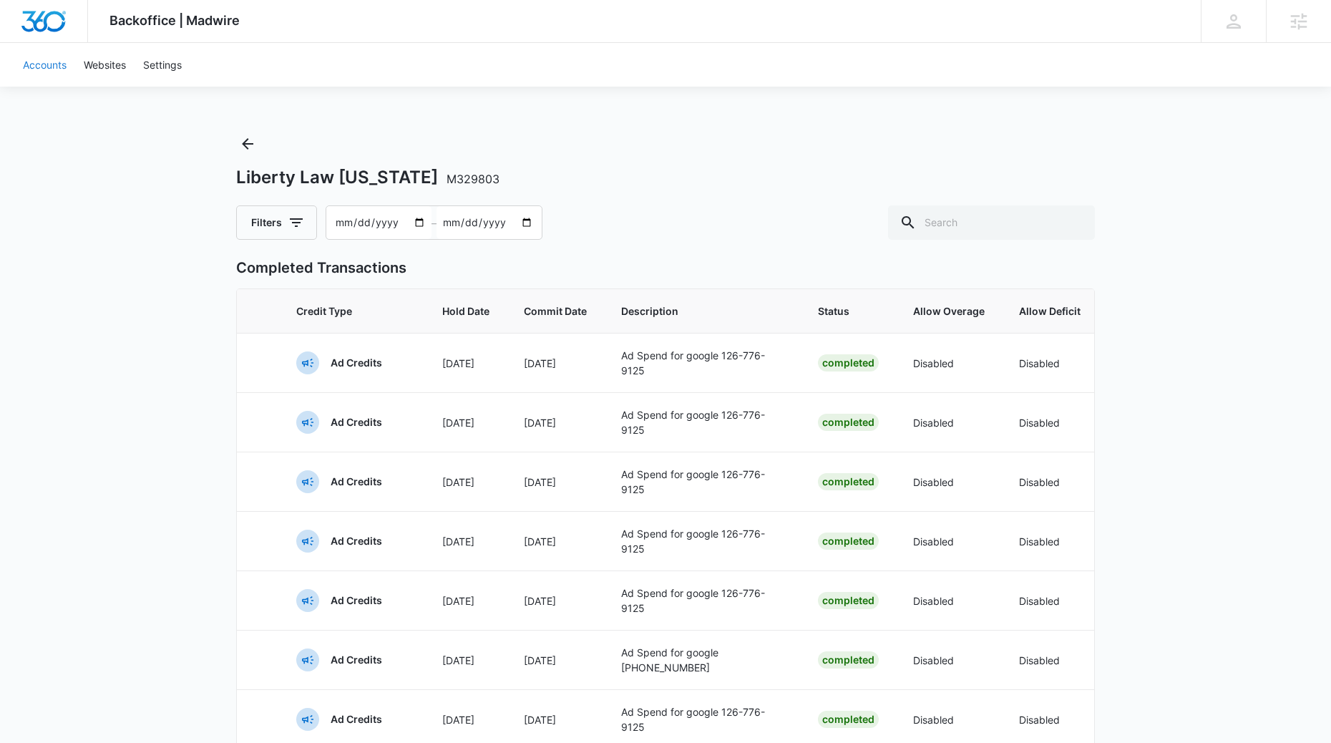
click at [22, 46] on link "Accounts" at bounding box center [44, 65] width 61 height 44
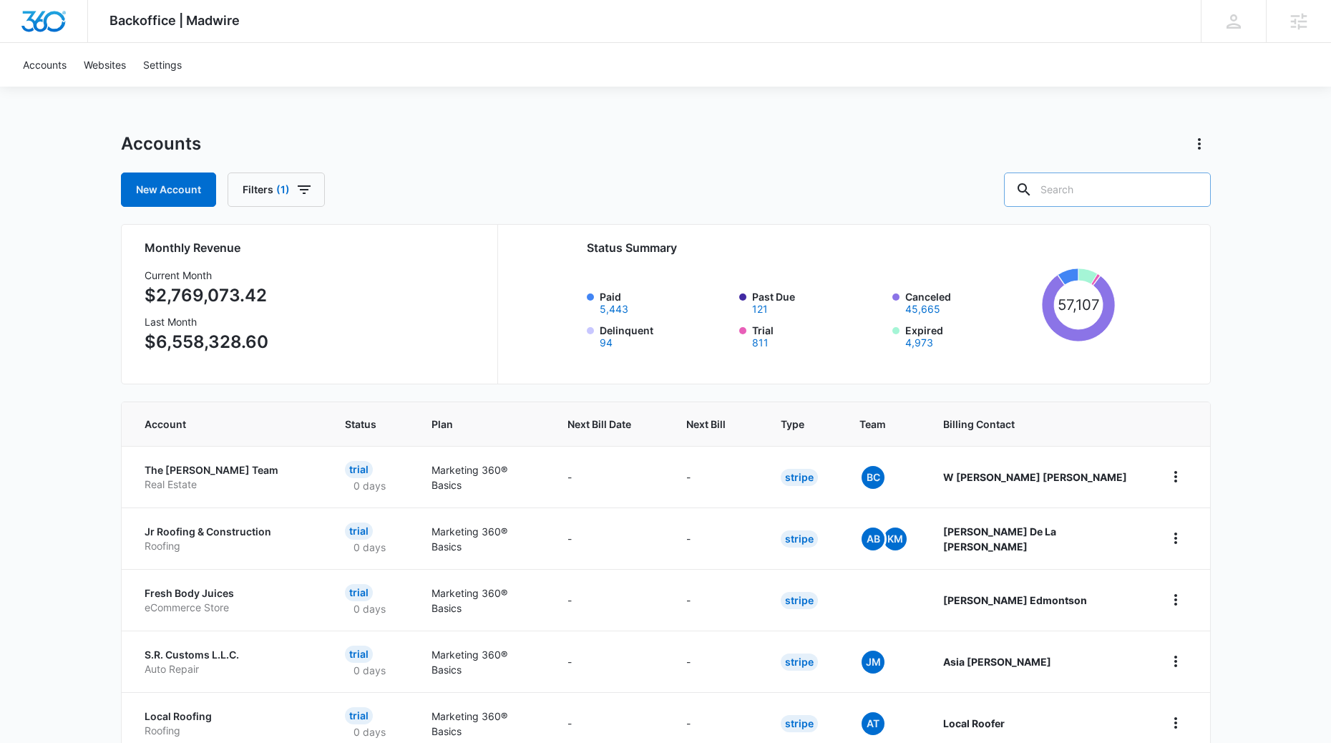
click at [1079, 180] on input "text" at bounding box center [1107, 189] width 207 height 34
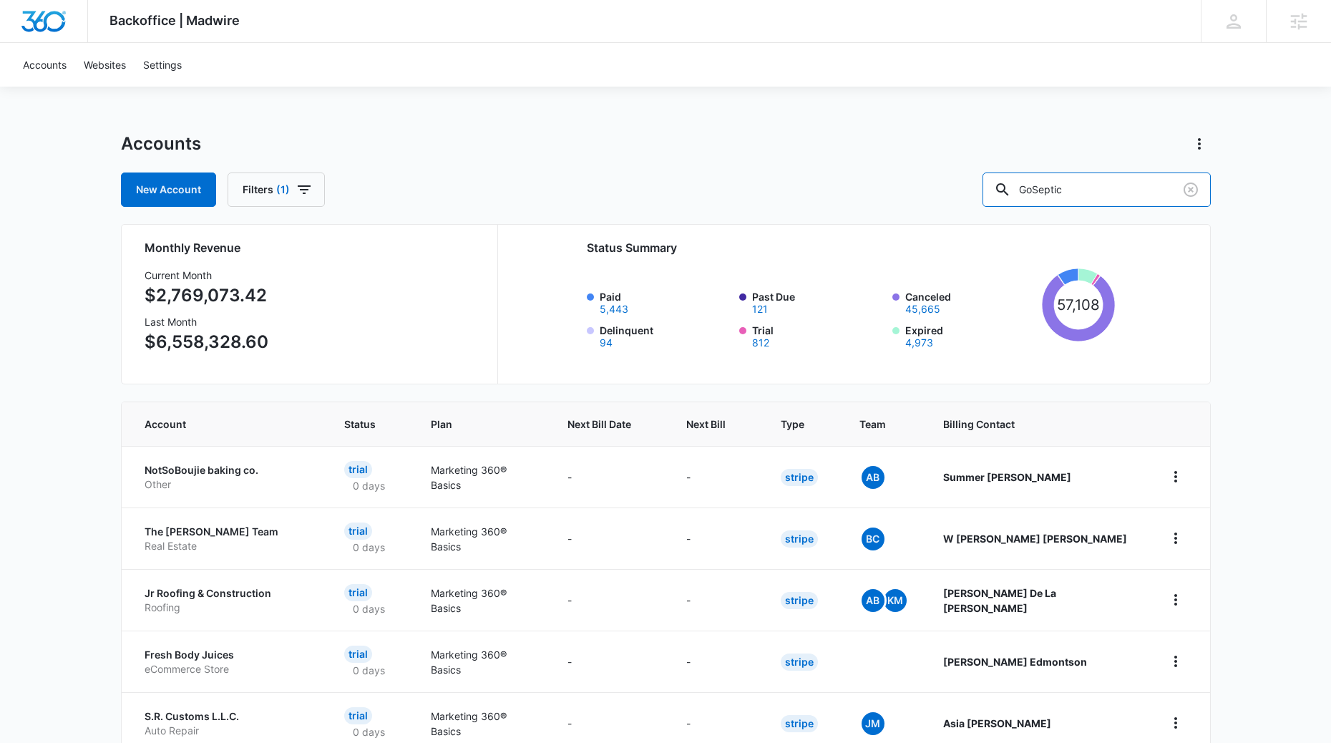
type input "GoSeptic"
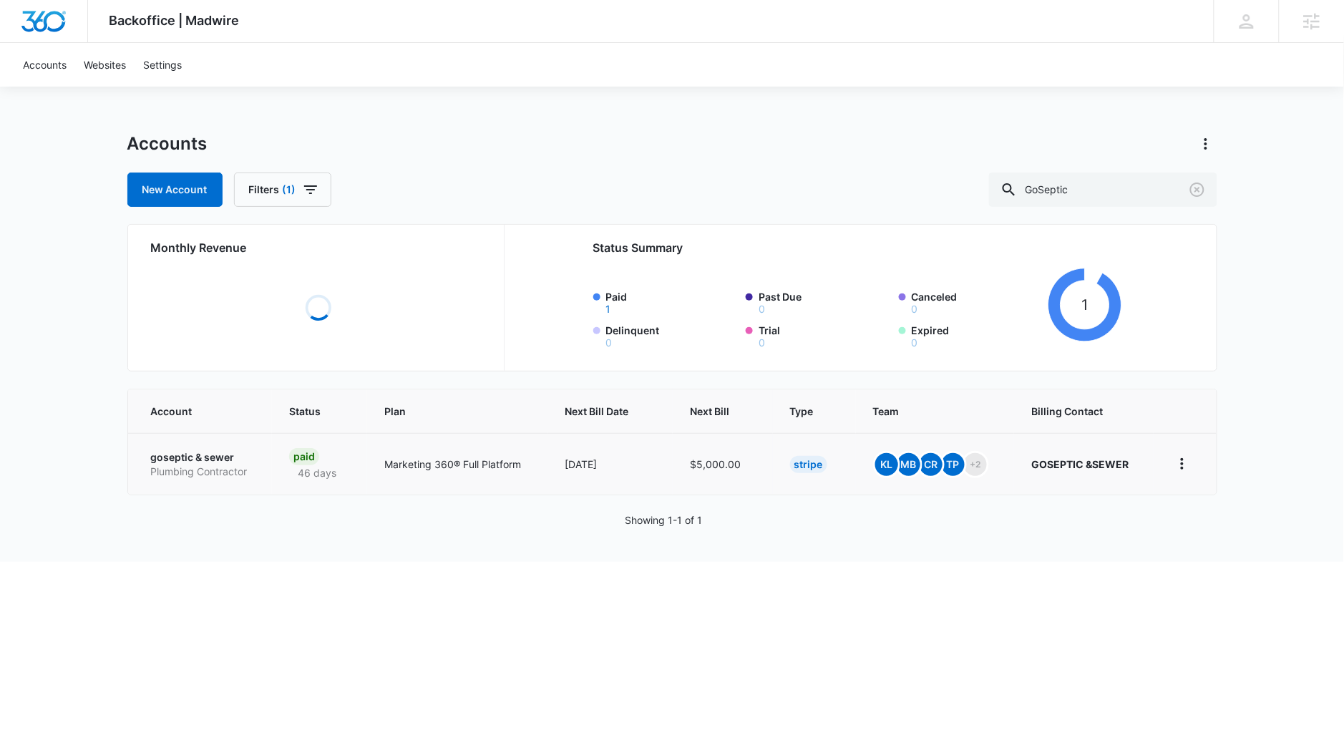
click at [219, 454] on p "goseptic & sewer" at bounding box center [203, 457] width 104 height 14
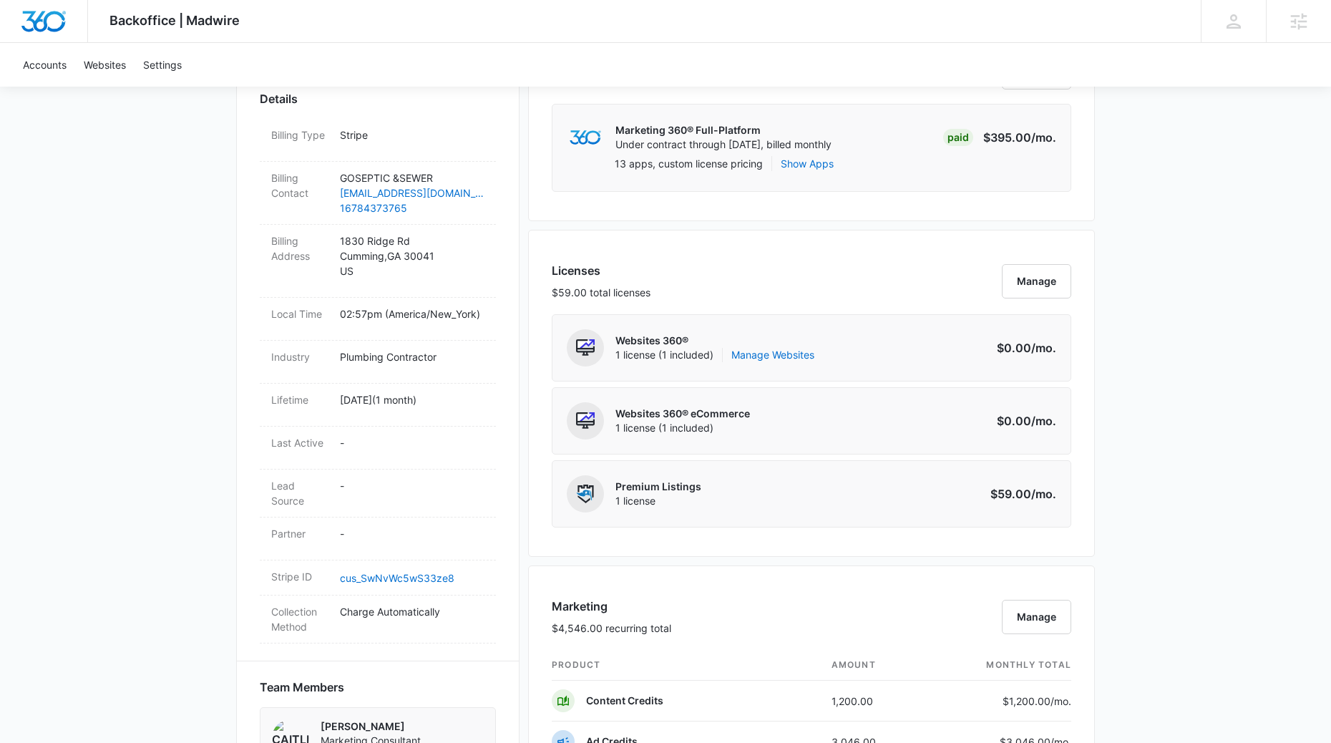
scroll to position [786, 0]
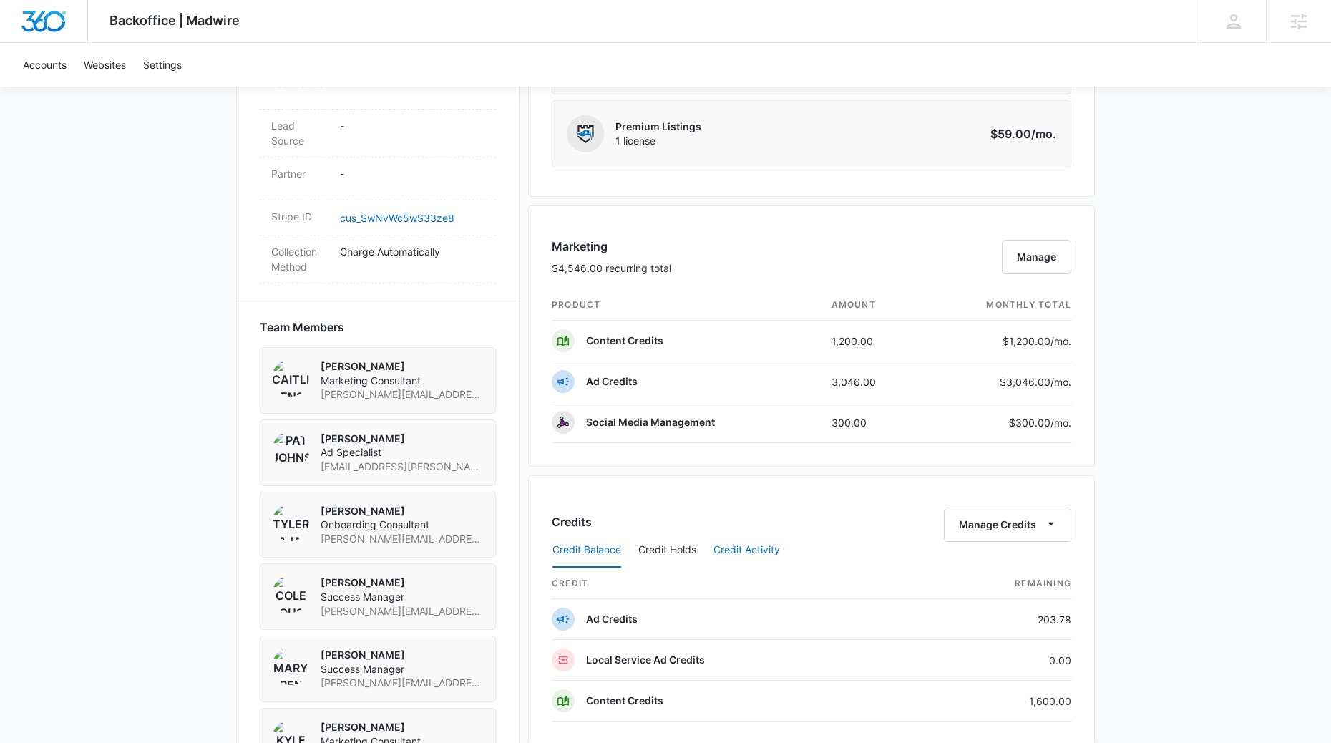
click at [761, 559] on button "Credit Activity" at bounding box center [746, 550] width 67 height 34
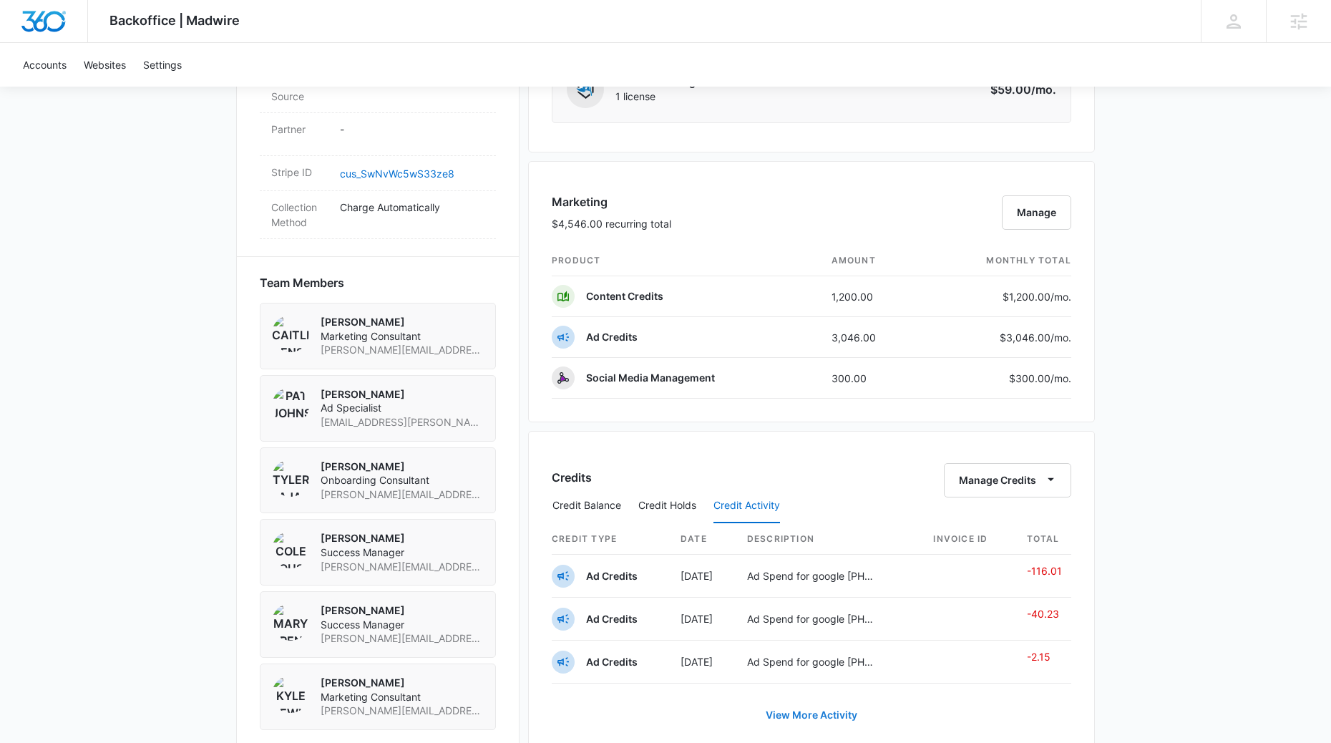
scroll to position [860, 0]
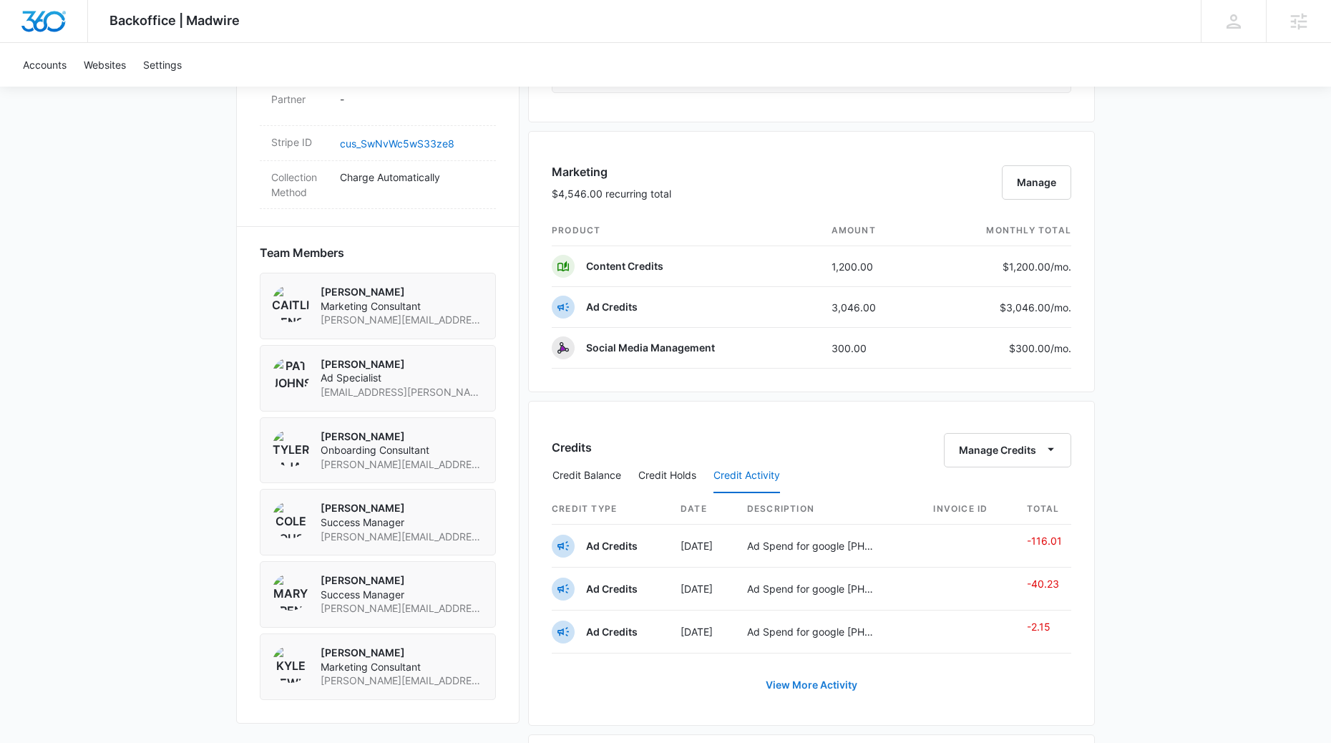
click at [851, 682] on link "View More Activity" at bounding box center [811, 685] width 120 height 34
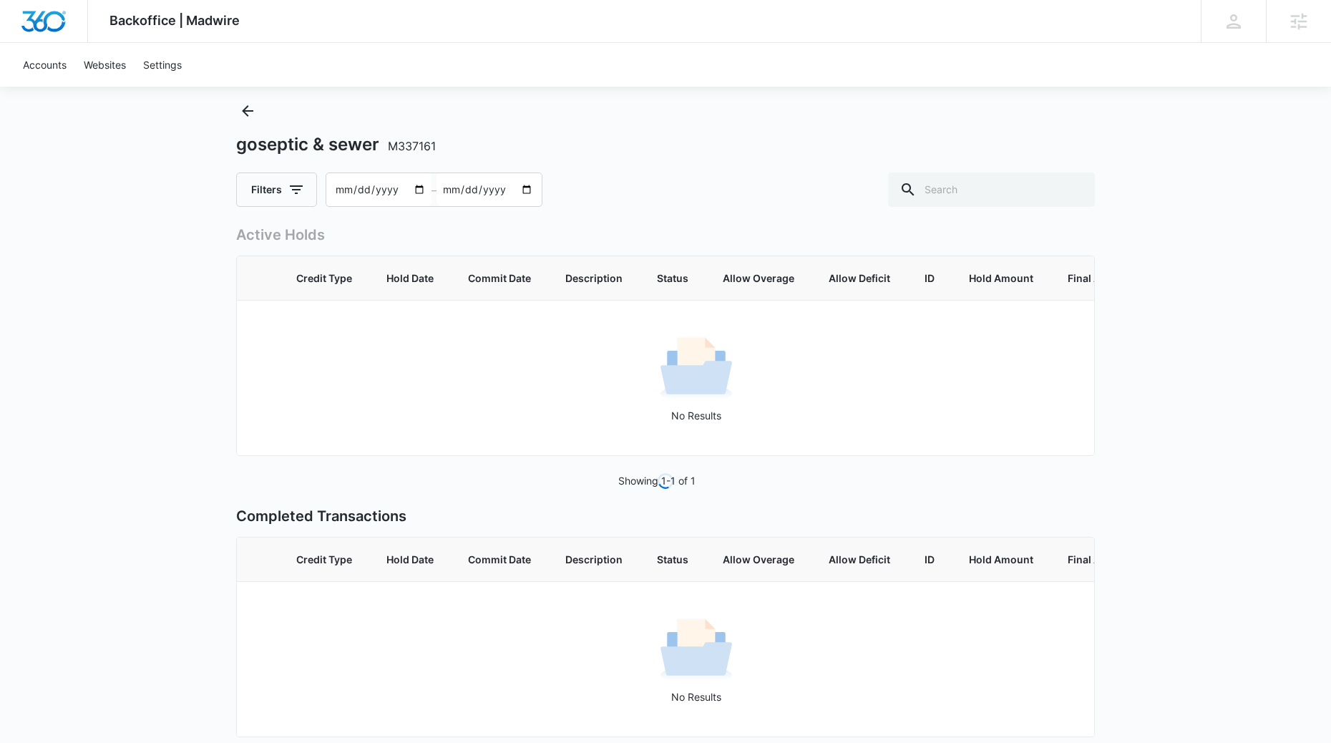
scroll to position [34, 0]
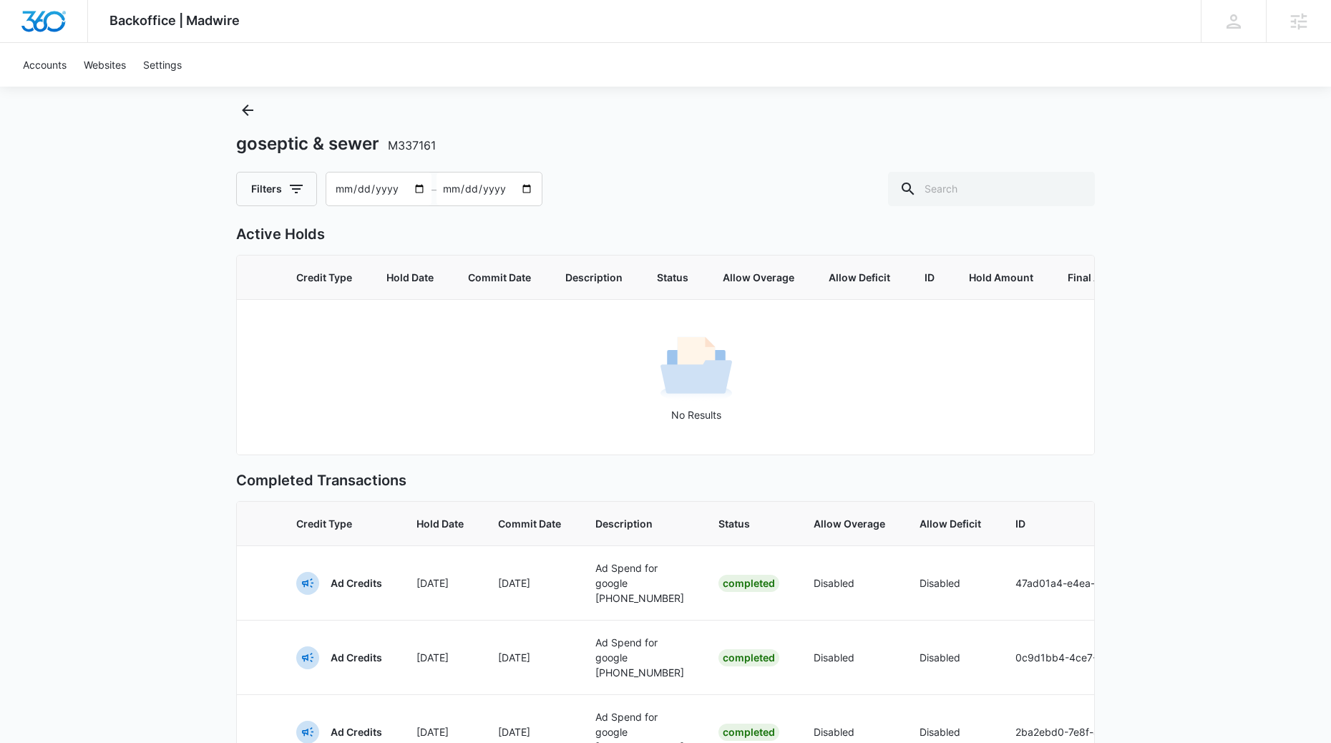
click at [378, 179] on input "[DATE]" at bounding box center [378, 188] width 105 height 33
click at [416, 176] on input "[DATE]" at bounding box center [378, 188] width 105 height 33
click at [346, 193] on input "[DATE]" at bounding box center [378, 188] width 105 height 33
click at [420, 190] on input "[DATE]" at bounding box center [378, 188] width 105 height 33
type input "[DATE]"
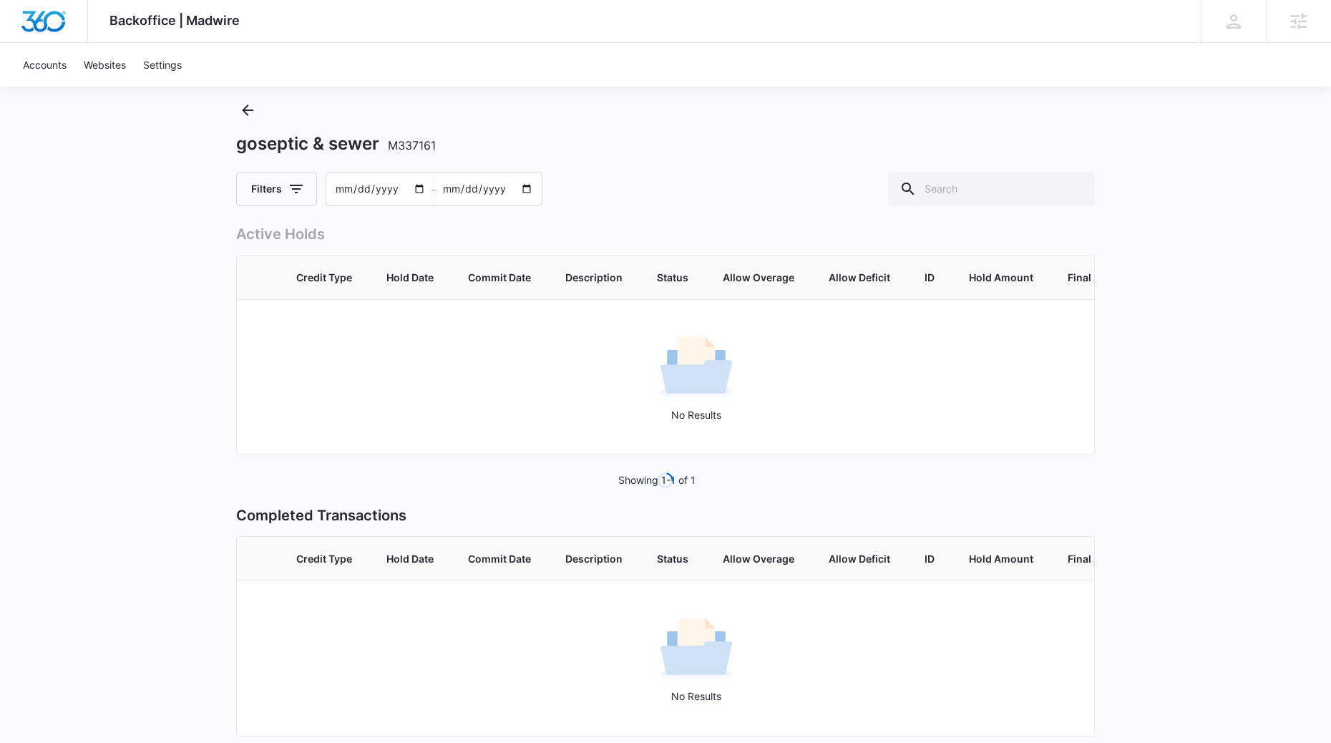
click at [1021, 82] on div "Accounts Websites Settings" at bounding box center [665, 65] width 1302 height 44
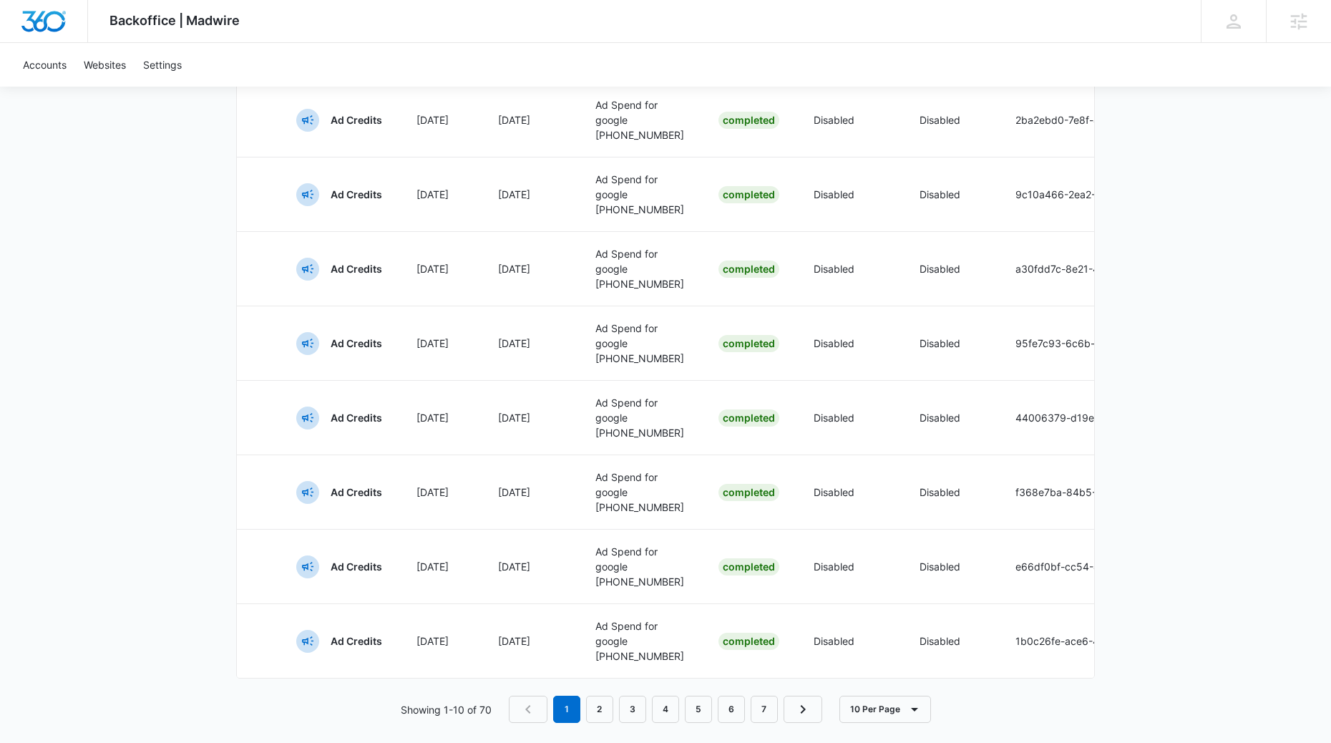
scroll to position [839, 0]
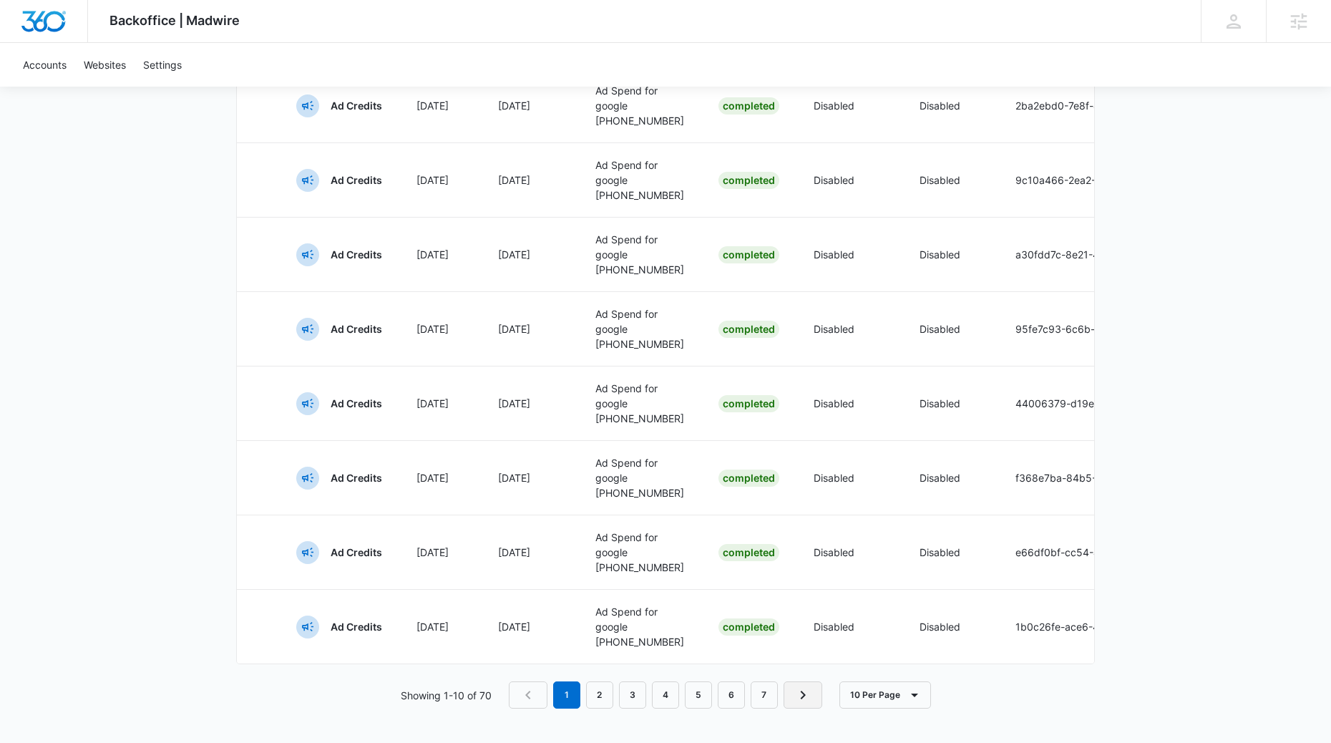
click at [786, 681] on link "Next Page" at bounding box center [803, 694] width 39 height 27
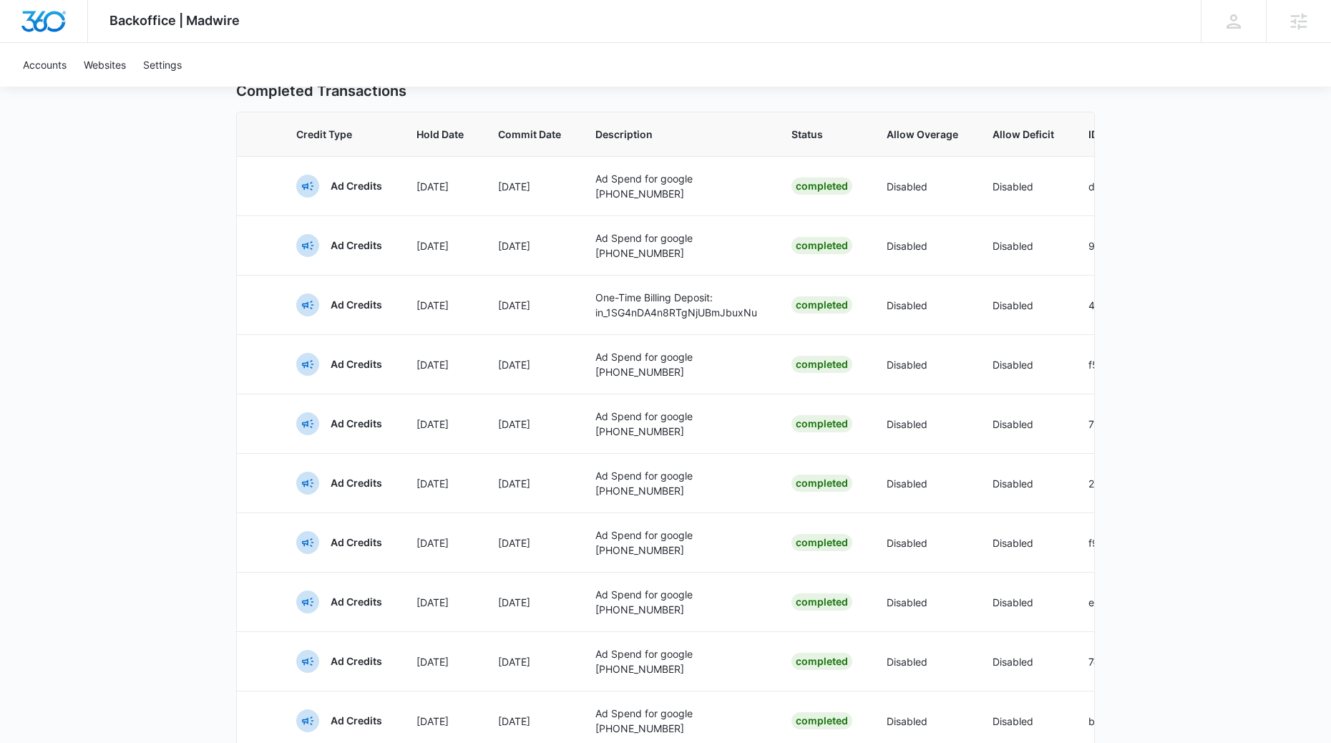
scroll to position [278, 0]
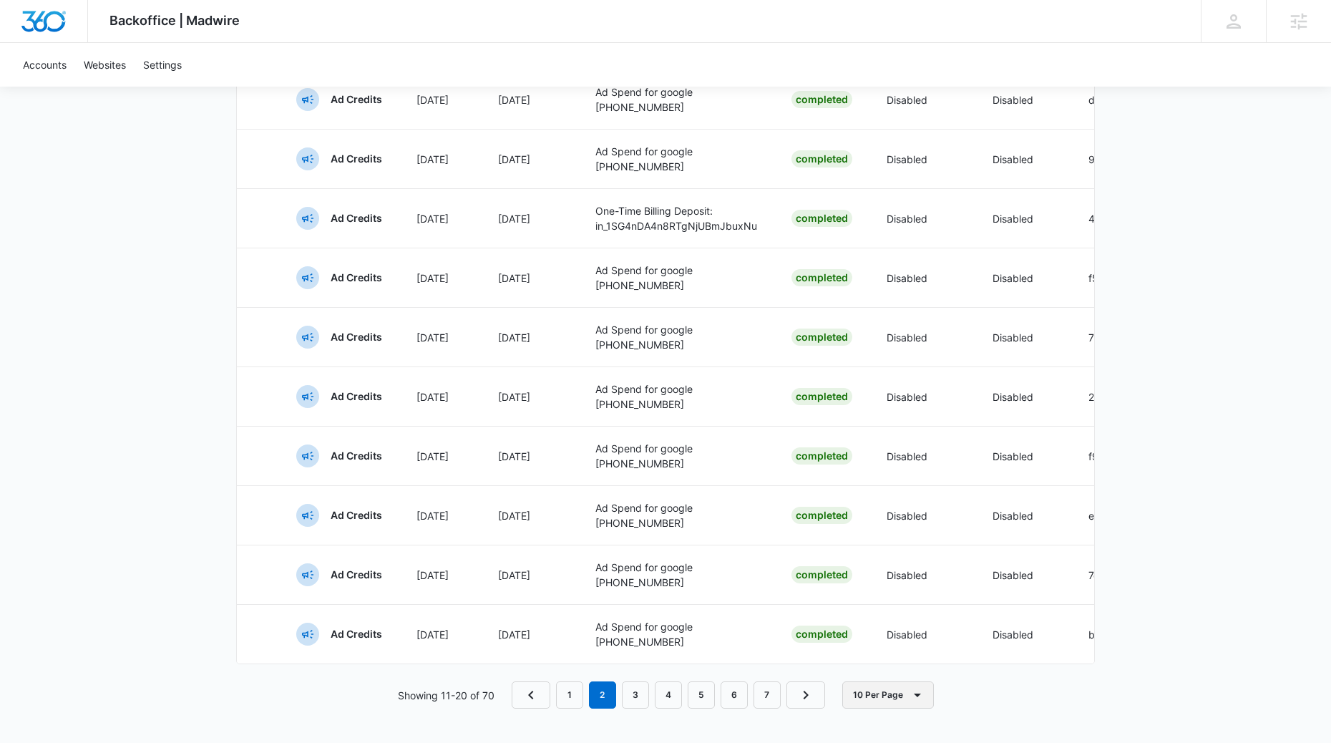
click at [890, 706] on button "10 Per Page" at bounding box center [888, 694] width 92 height 27
click at [895, 663] on div "100 Per Page" at bounding box center [893, 668] width 64 height 10
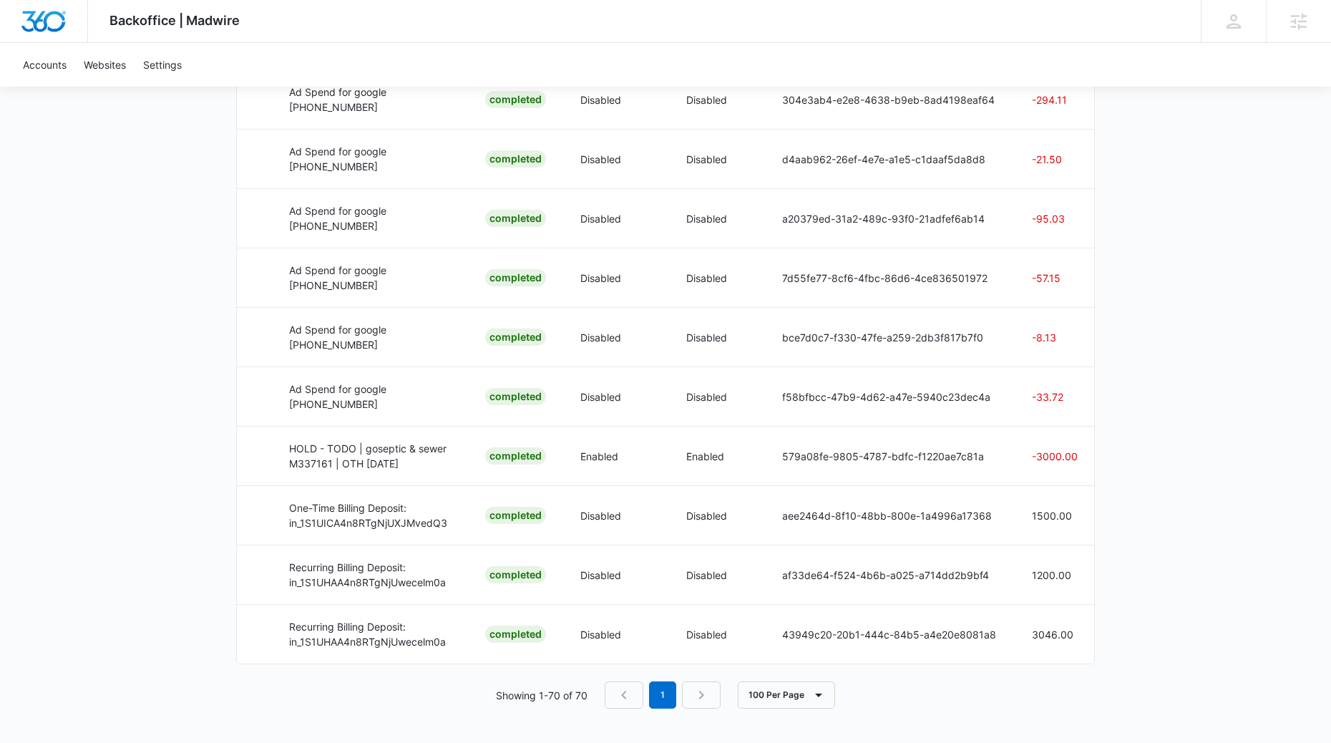
scroll to position [0, 469]
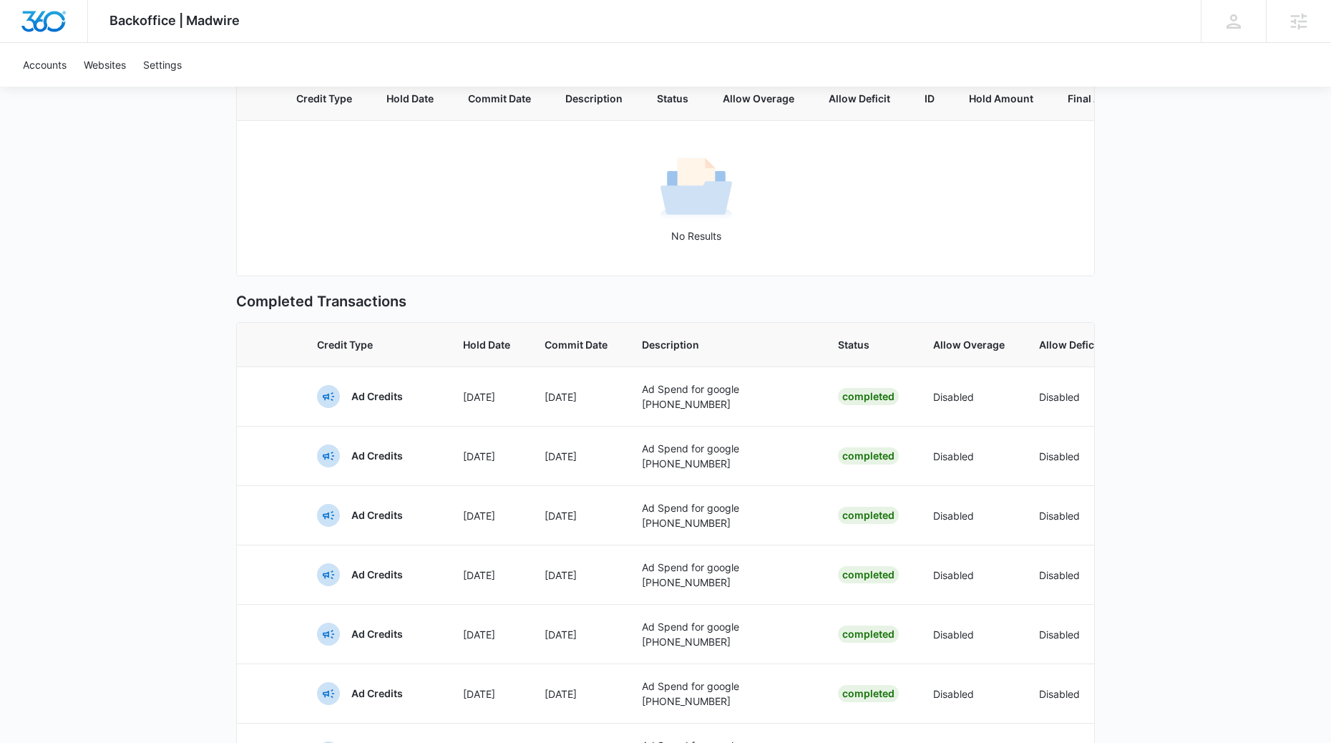
scroll to position [0, 0]
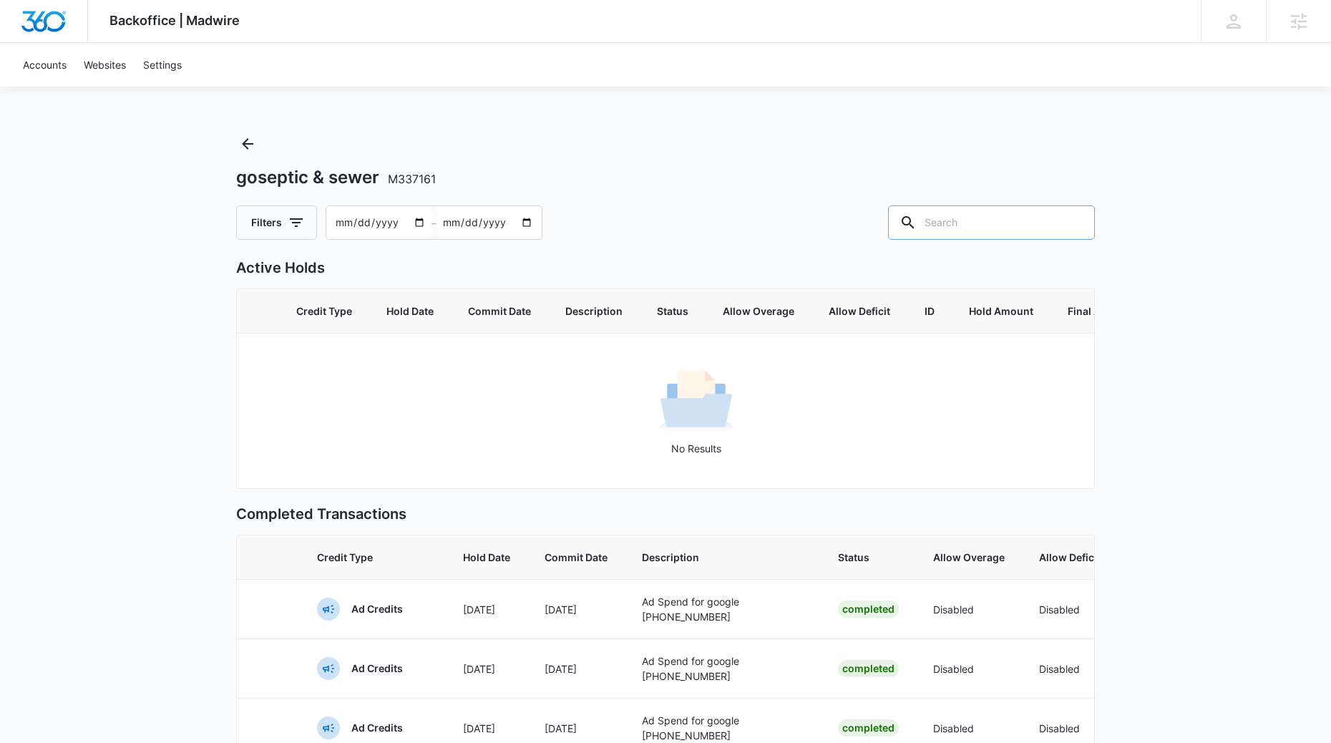
click at [1034, 230] on input "text" at bounding box center [991, 222] width 207 height 34
paste input "[PHONE_NUMBER]"
type input "[PHONE_NUMBER]"
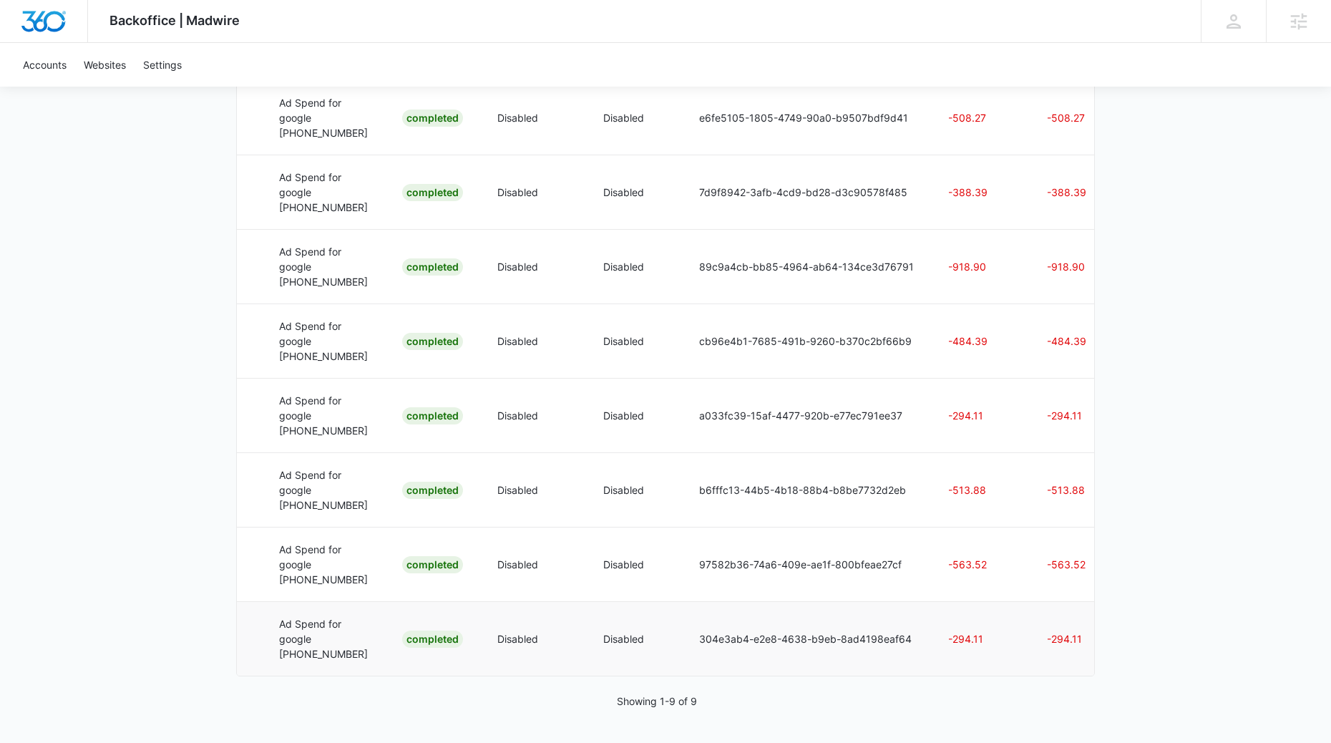
scroll to position [582, 0]
drag, startPoint x: 1074, startPoint y: 338, endPoint x: 932, endPoint y: 339, distance: 142.4
click at [932, 303] on tr "Ad Credits [DATE] [DATE] Ad Spend for google [PHONE_NUMBER] Completed Disabled …" at bounding box center [528, 266] width 1214 height 74
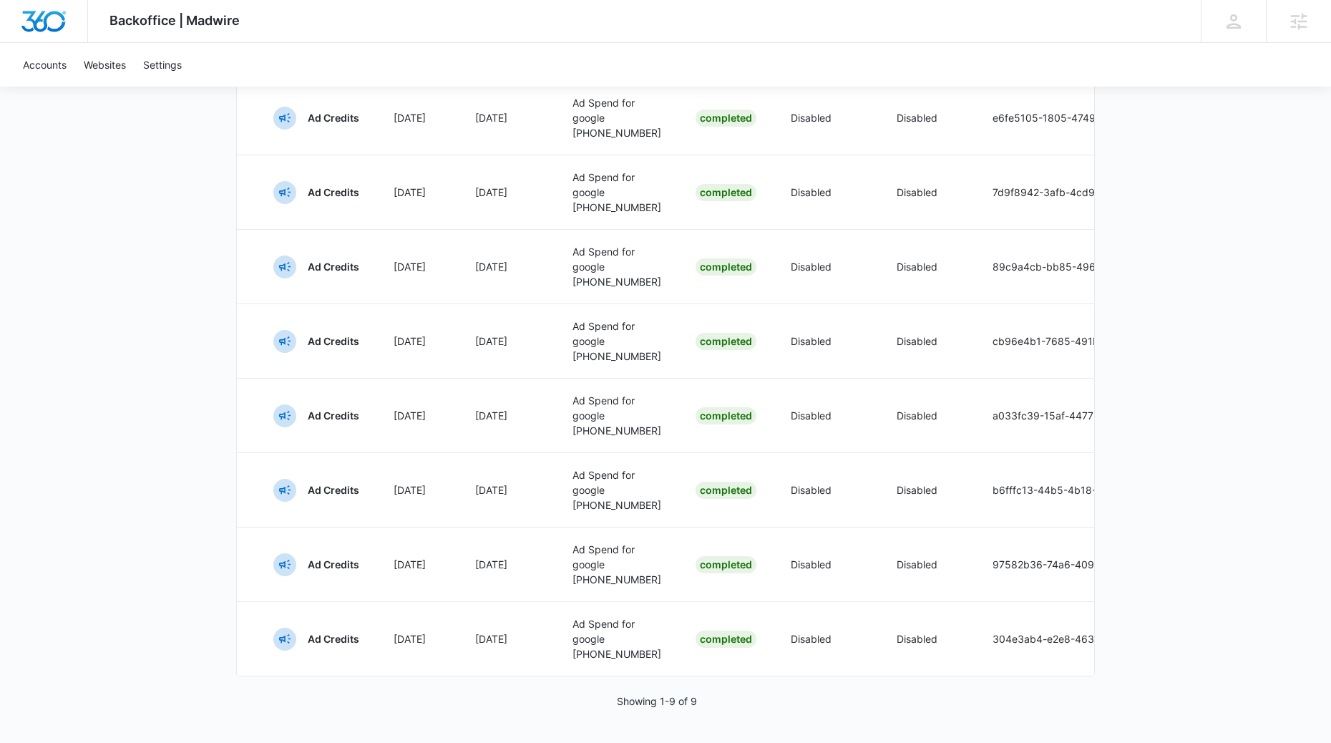
scroll to position [0, 0]
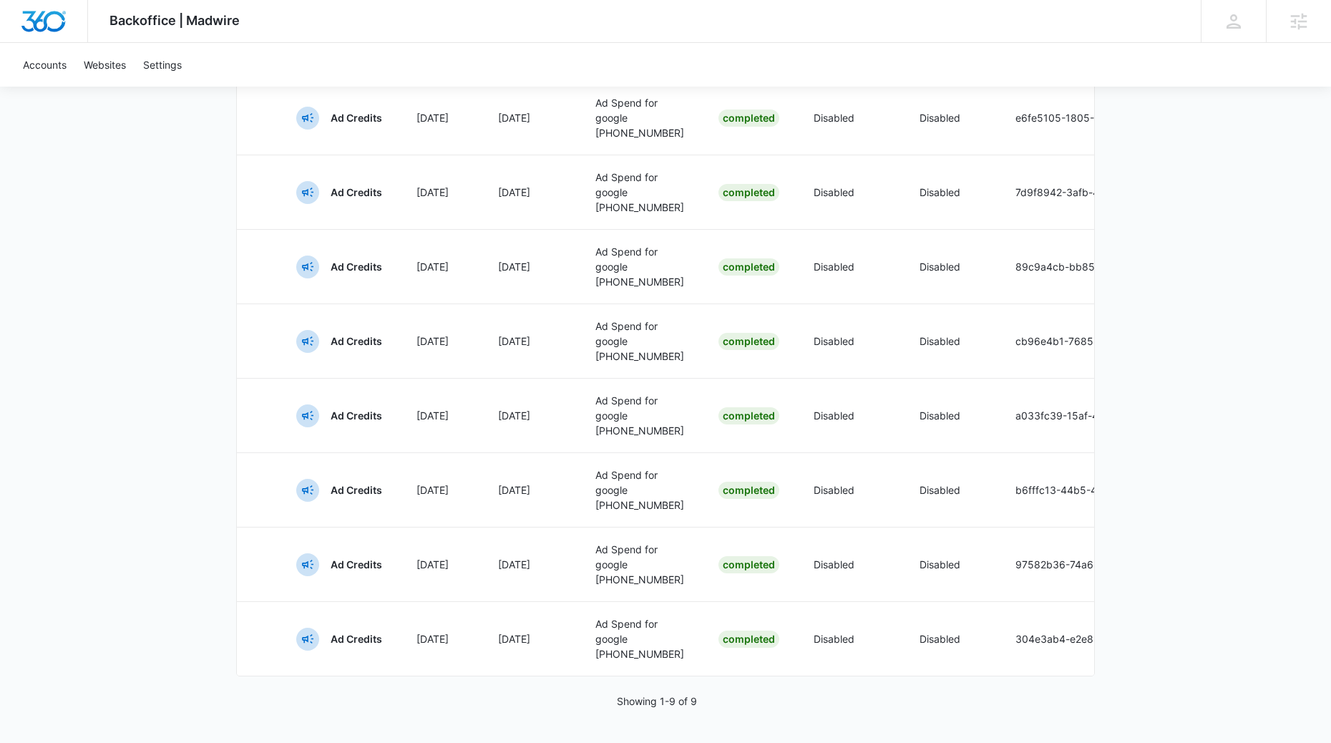
click at [802, 674] on div "Credit Type Hold Date Commit Date Description Status Allow Overage Allow Defici…" at bounding box center [665, 318] width 859 height 715
click at [811, 660] on td "Disabled" at bounding box center [845, 638] width 106 height 74
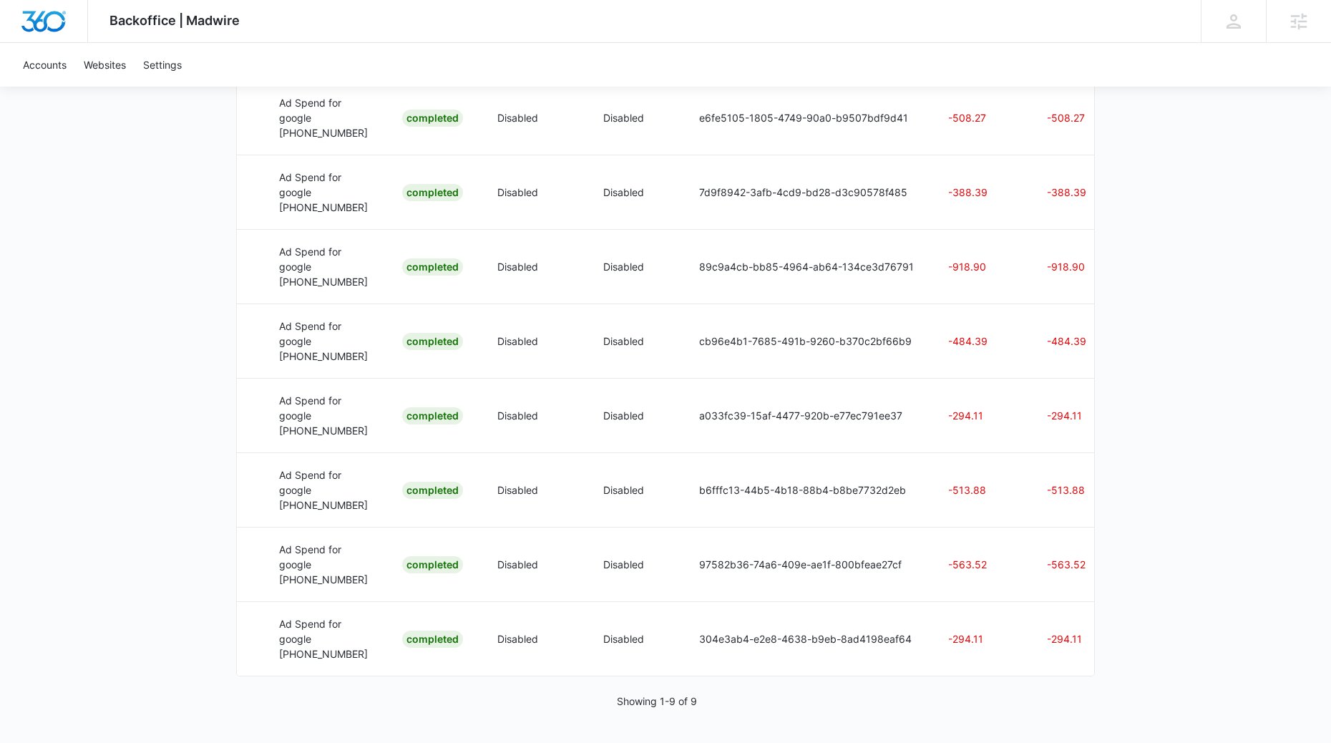
scroll to position [0, 0]
